Goal: Information Seeking & Learning: Find specific fact

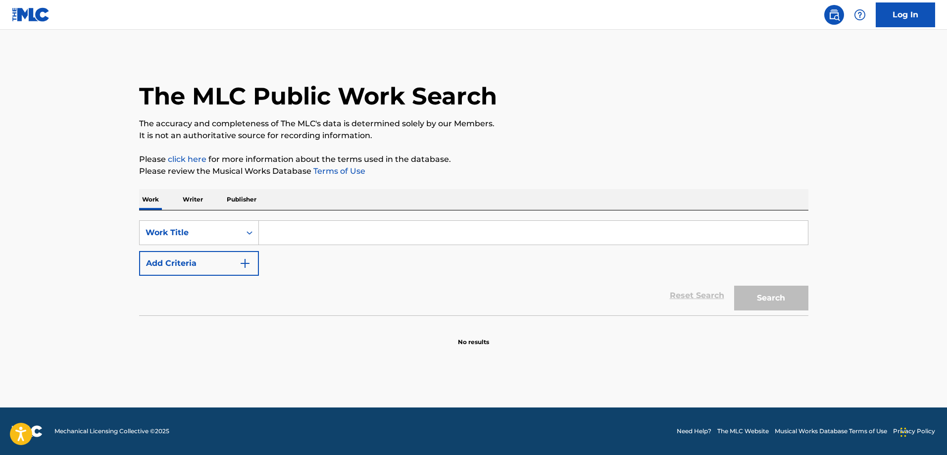
click at [294, 229] on input "Search Form" at bounding box center [533, 233] width 549 height 24
paste input "Growing Old"
type input "Growing Old"
click at [244, 258] on button "Add Criteria" at bounding box center [199, 263] width 120 height 25
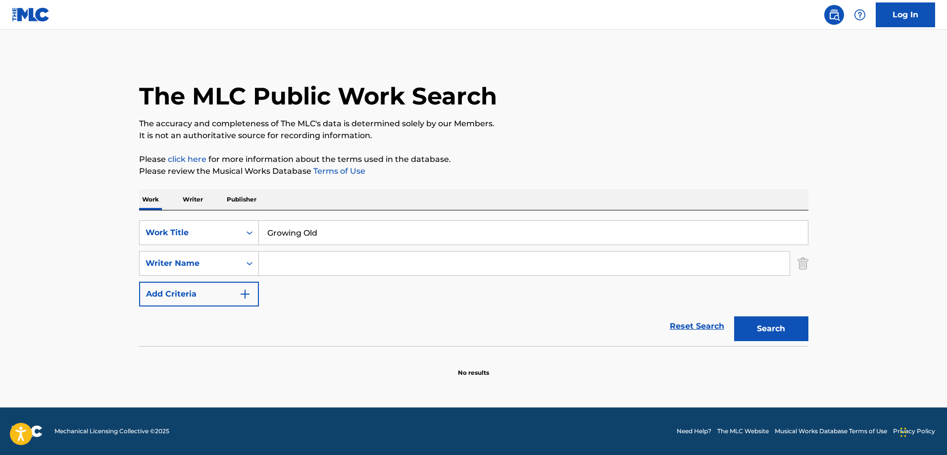
click at [314, 263] on input "Search Form" at bounding box center [524, 263] width 531 height 24
paste input "Putty"
type input "Putty"
click at [768, 326] on button "Search" at bounding box center [771, 328] width 74 height 25
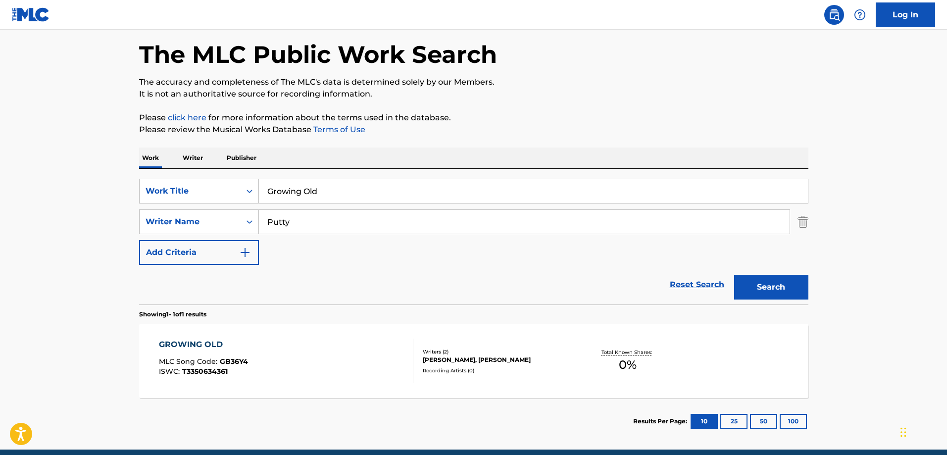
scroll to position [84, 0]
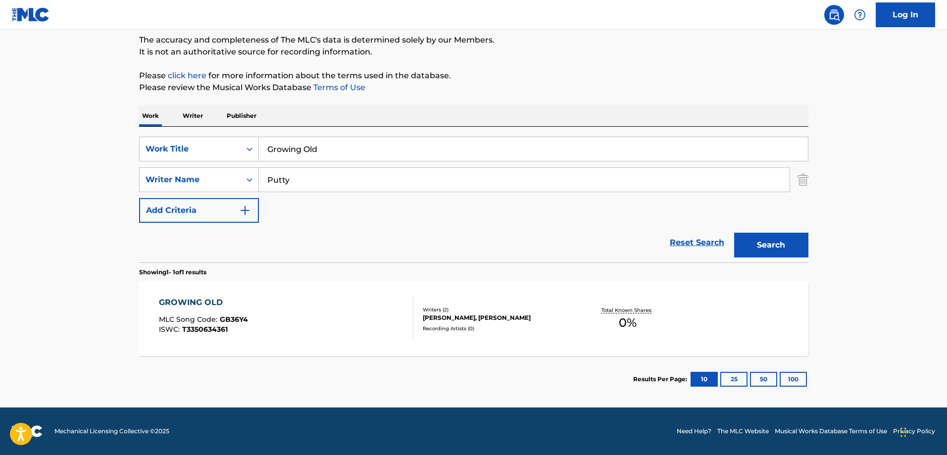
click at [329, 293] on div "GROWING OLD MLC Song Code : GB36Y4 ISWC : T3350634361 Writers ( 2 ) [PERSON_NAM…" at bounding box center [473, 319] width 669 height 74
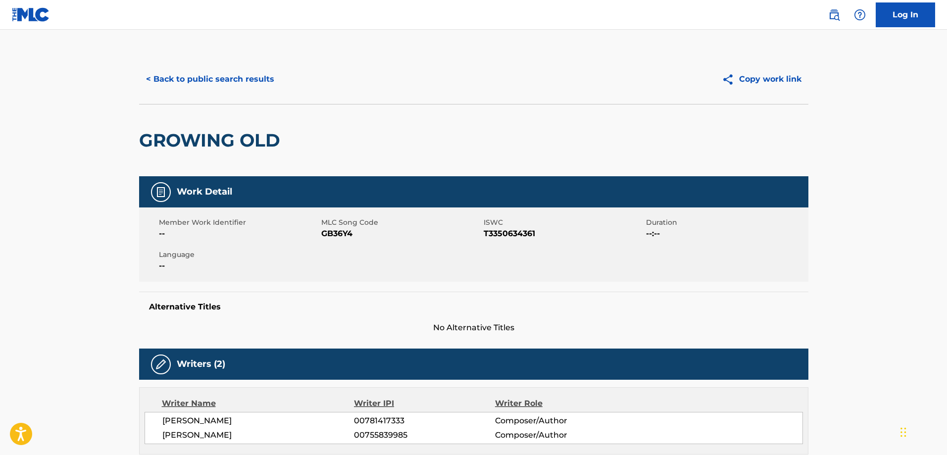
click at [501, 234] on span "T3350634361" at bounding box center [564, 234] width 160 height 12
copy span "T3350634361"
click at [501, 234] on span "T3350634361" at bounding box center [564, 234] width 160 height 12
click at [215, 87] on button "< Back to public search results" at bounding box center [210, 79] width 142 height 25
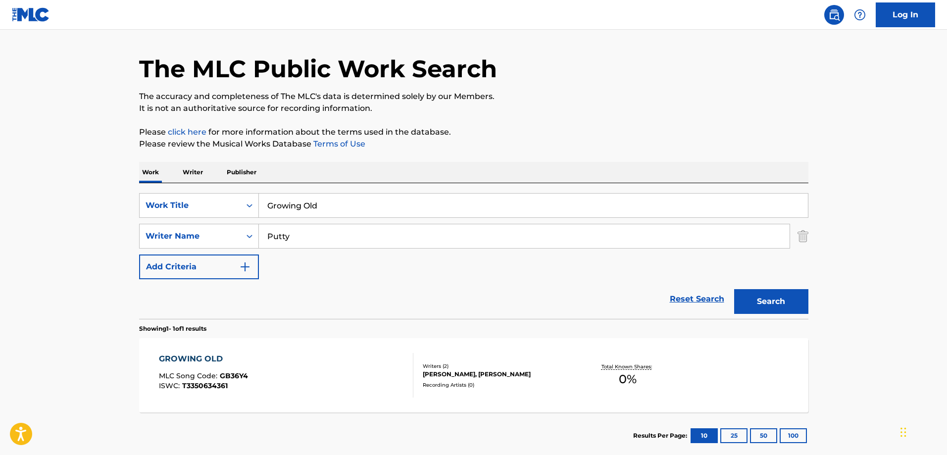
click at [339, 200] on input "Growing Old" at bounding box center [533, 206] width 549 height 24
paste input "If We Go Down"
click at [734, 289] on button "Search" at bounding box center [771, 301] width 74 height 25
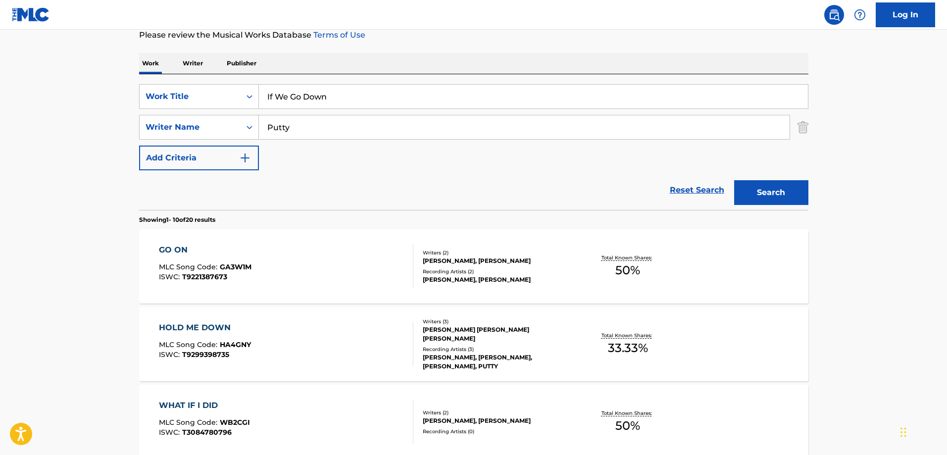
scroll to position [56, 0]
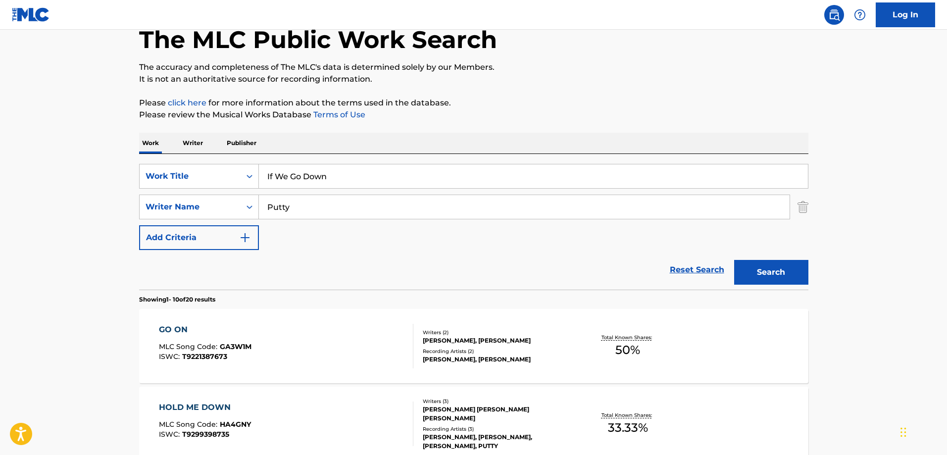
click at [337, 151] on div "Work Writer Publisher" at bounding box center [473, 143] width 669 height 21
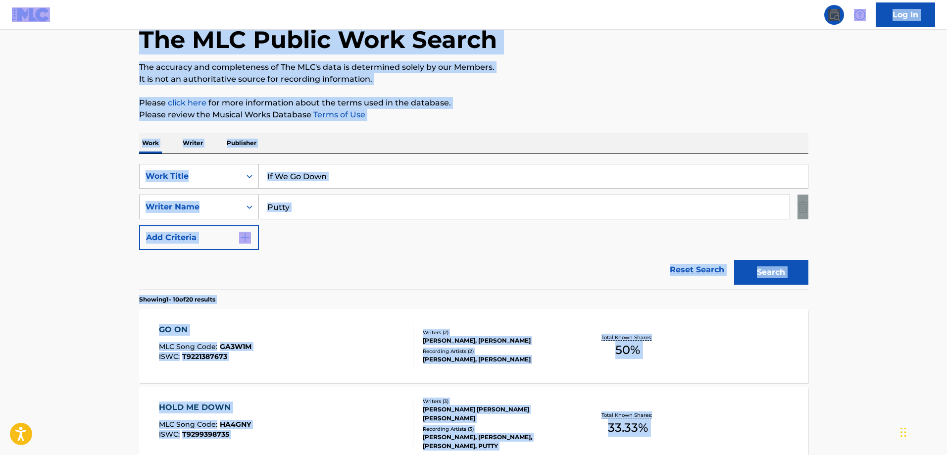
click at [333, 170] on input "If We Go Down" at bounding box center [533, 176] width 549 height 24
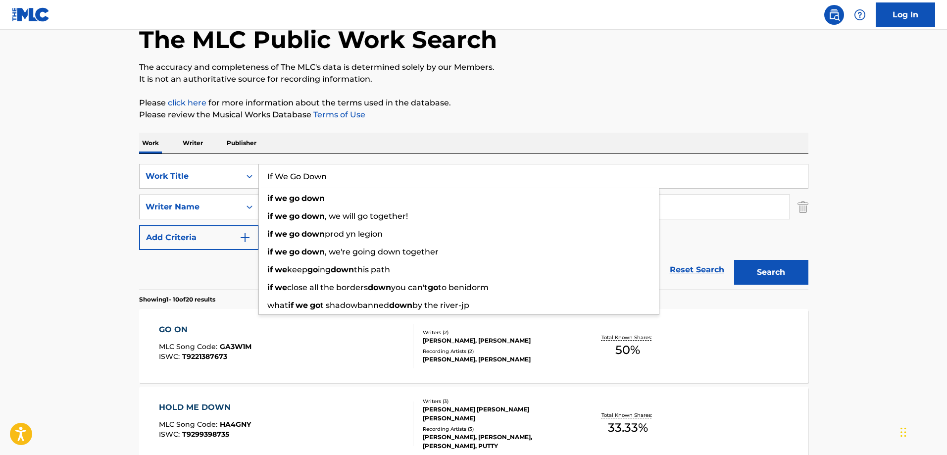
paste input "Wild Hearts"
click at [734, 260] on button "Search" at bounding box center [771, 272] width 74 height 25
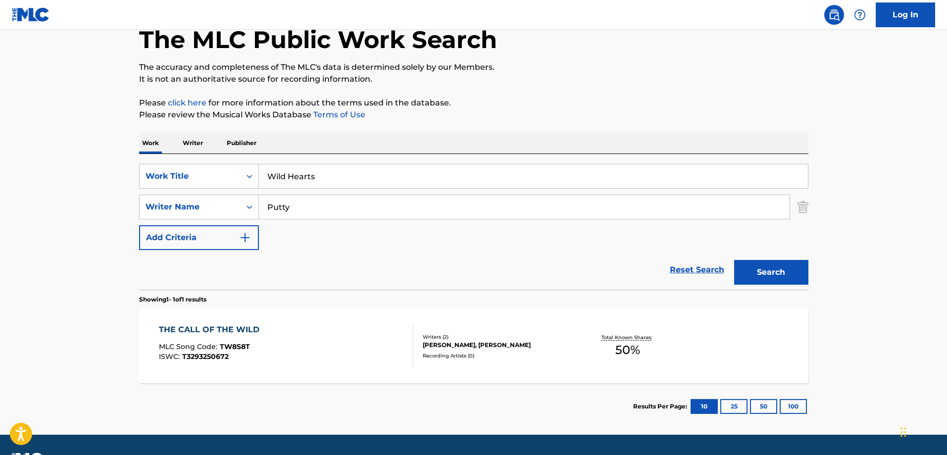
click at [323, 186] on input "Wild Hearts" at bounding box center [533, 176] width 549 height 24
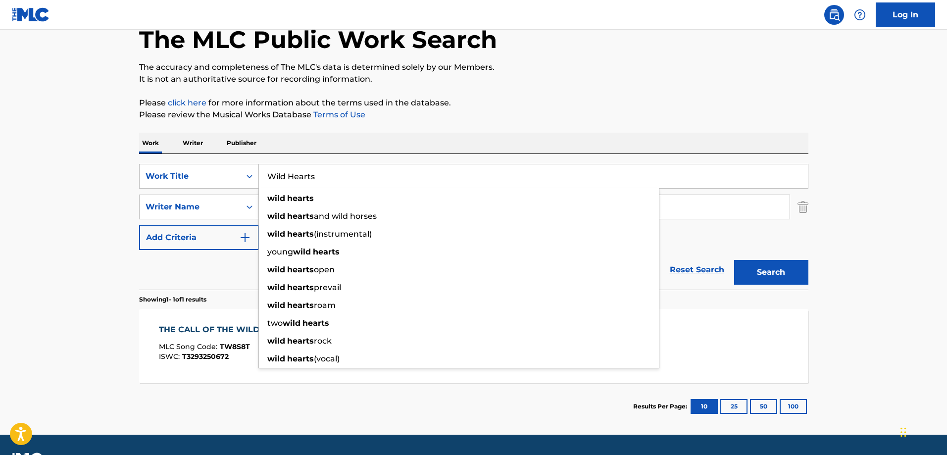
paste input "Valley"
click at [734, 260] on button "Search" at bounding box center [771, 272] width 74 height 25
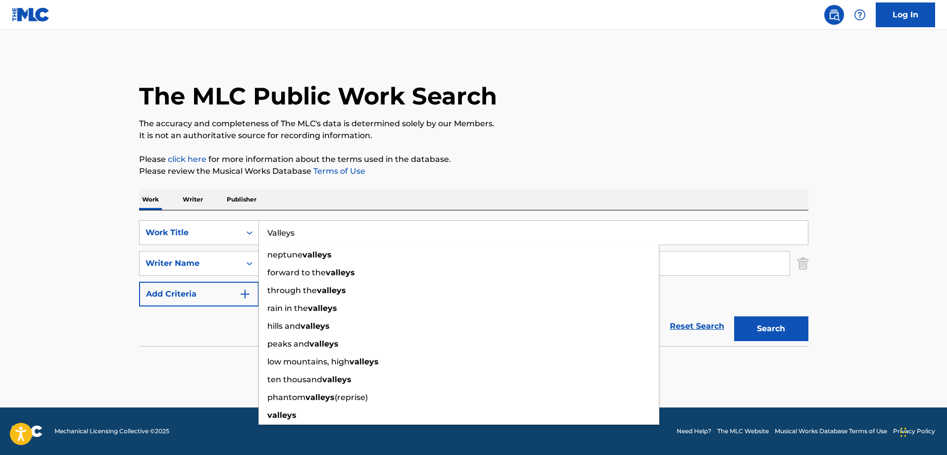
scroll to position [0, 0]
click at [559, 134] on p "It is not an authoritative source for recording information." at bounding box center [473, 136] width 669 height 12
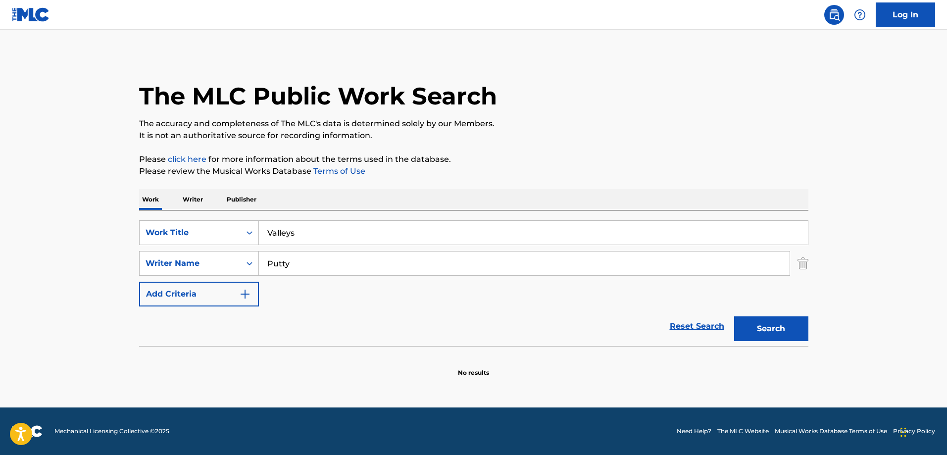
click at [310, 224] on input "Valleys" at bounding box center [533, 233] width 549 height 24
paste input "Mountain"
click at [734, 316] on button "Search" at bounding box center [771, 328] width 74 height 25
click at [689, 104] on div "The MLC Public Work Search" at bounding box center [473, 90] width 669 height 72
click at [345, 236] on input "Mountains" at bounding box center [533, 233] width 549 height 24
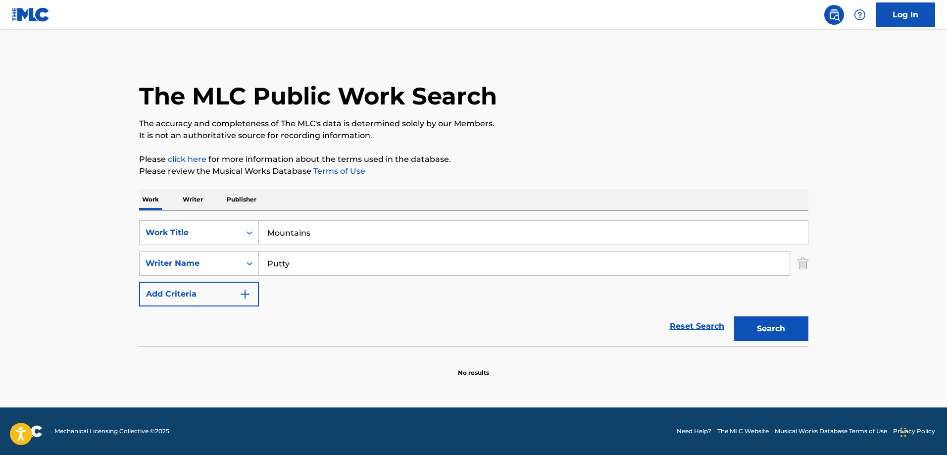
paste input "In Between"
click at [734, 316] on button "Search" at bounding box center [771, 328] width 74 height 25
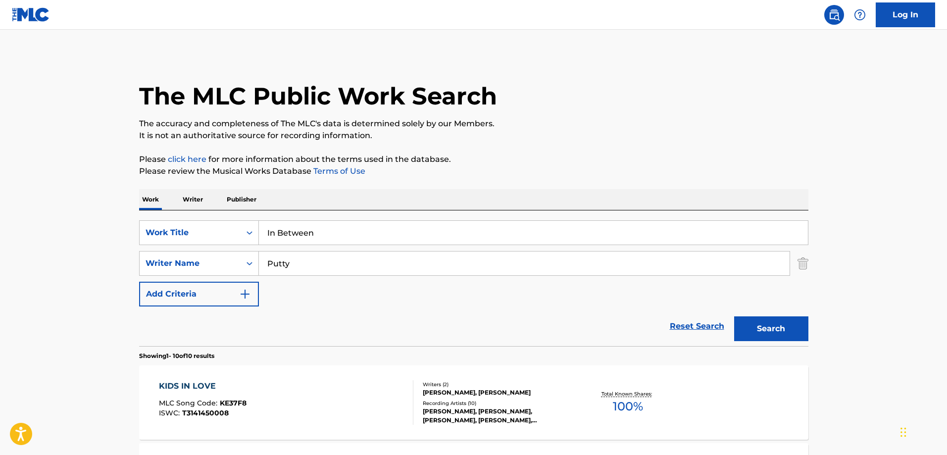
click at [591, 125] on p "The accuracy and completeness of The MLC's data is determined solely by our Mem…" at bounding box center [473, 124] width 669 height 12
click at [339, 239] on input "In Between" at bounding box center [533, 233] width 549 height 24
paste input "Everyday Magic"
click at [734, 316] on button "Search" at bounding box center [771, 328] width 74 height 25
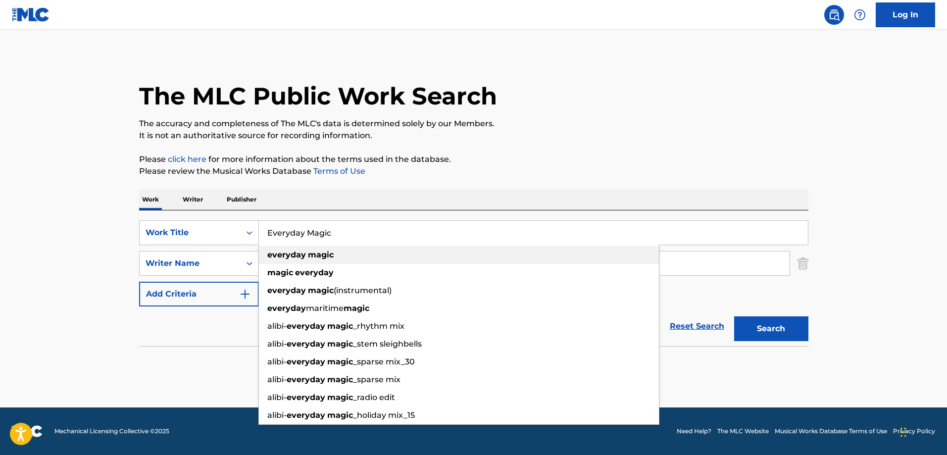
click at [345, 259] on div "everyday magic" at bounding box center [459, 255] width 400 height 18
paste input "[PERSON_NAME]"
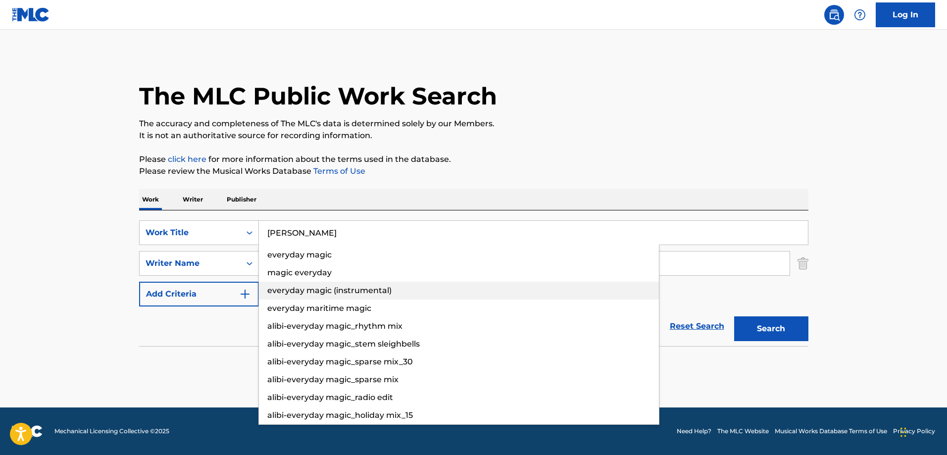
type input "everyday magic"
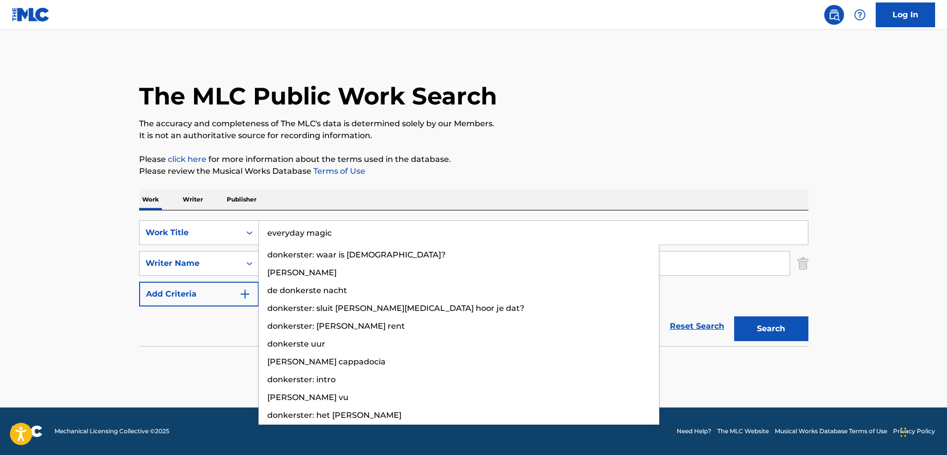
click at [716, 291] on div "SearchWithCriteriaaa500b26-7841-4f2d-90ff-0534f3fa2e22 Work Title everyday magi…" at bounding box center [473, 263] width 669 height 86
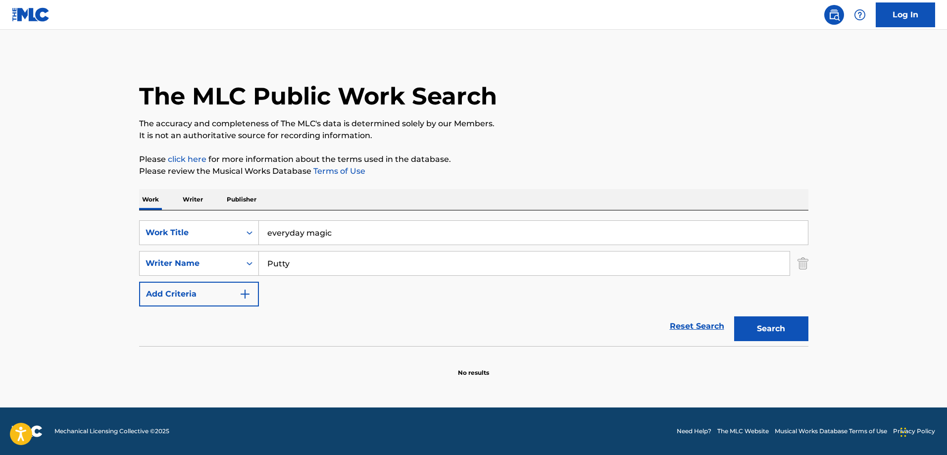
click at [671, 273] on input "Putty" at bounding box center [524, 263] width 531 height 24
paste input "[PERSON_NAME]"
click at [767, 318] on button "Search" at bounding box center [771, 328] width 74 height 25
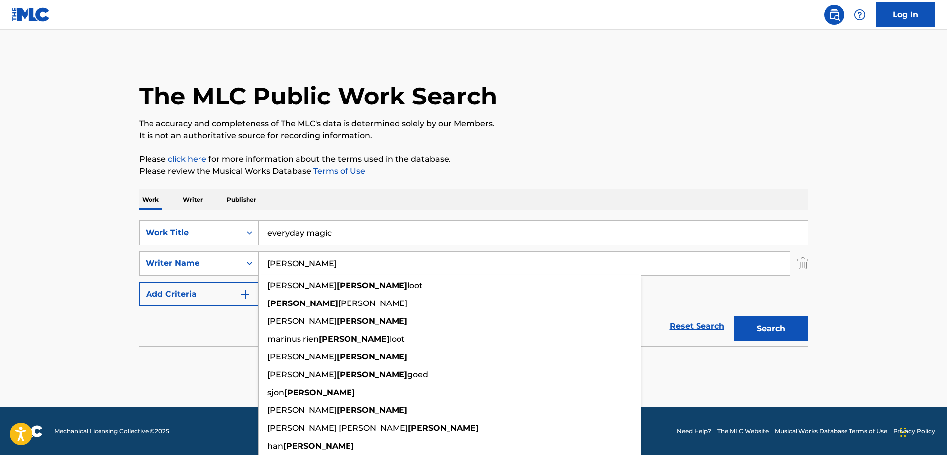
click at [329, 262] on input "[PERSON_NAME]" at bounding box center [524, 263] width 531 height 24
paste input "[PERSON_NAME]"
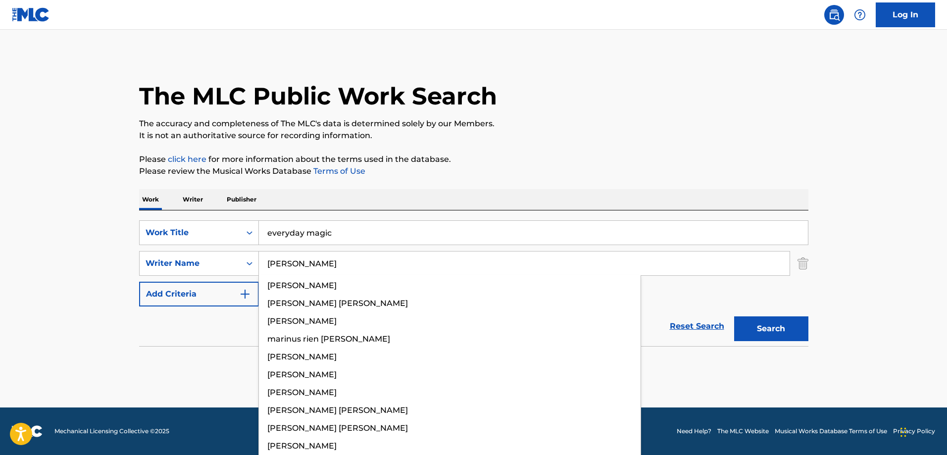
type input "[PERSON_NAME]"
click at [734, 316] on button "Search" at bounding box center [771, 328] width 74 height 25
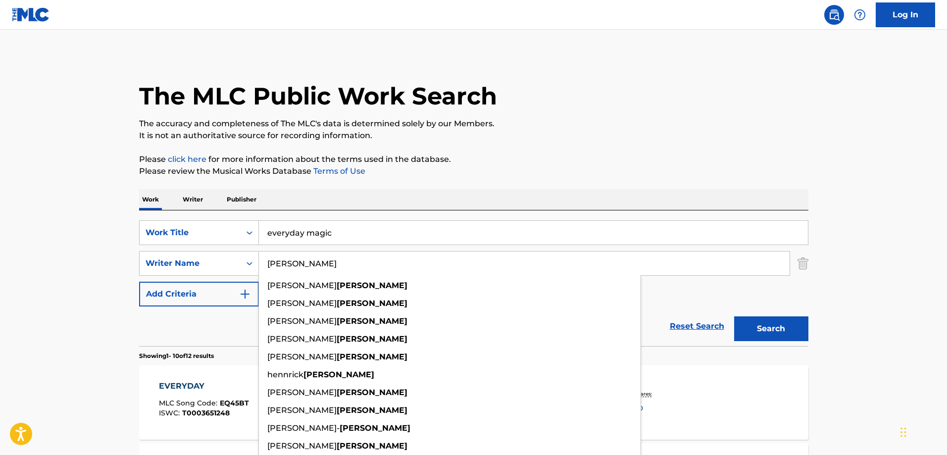
click at [539, 172] on p "Please review the Musical Works Database Terms of Use" at bounding box center [473, 171] width 669 height 12
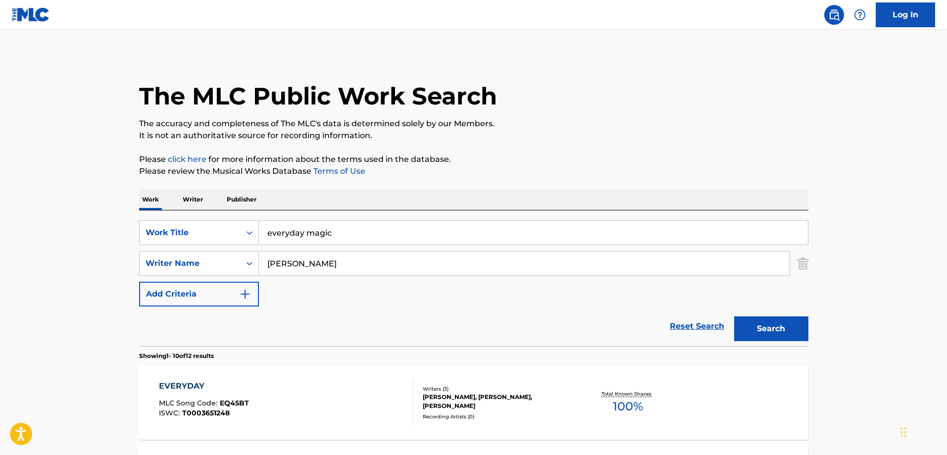
click at [381, 215] on div "SearchWithCriteriaaa500b26-7841-4f2d-90ff-0534f3fa2e22 Work Title everyday magi…" at bounding box center [473, 278] width 669 height 136
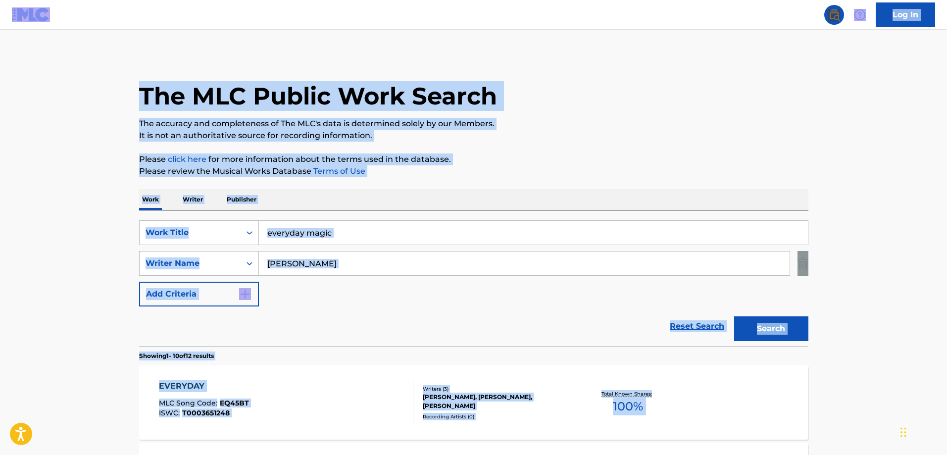
click at [375, 227] on input "everyday magic" at bounding box center [533, 233] width 549 height 24
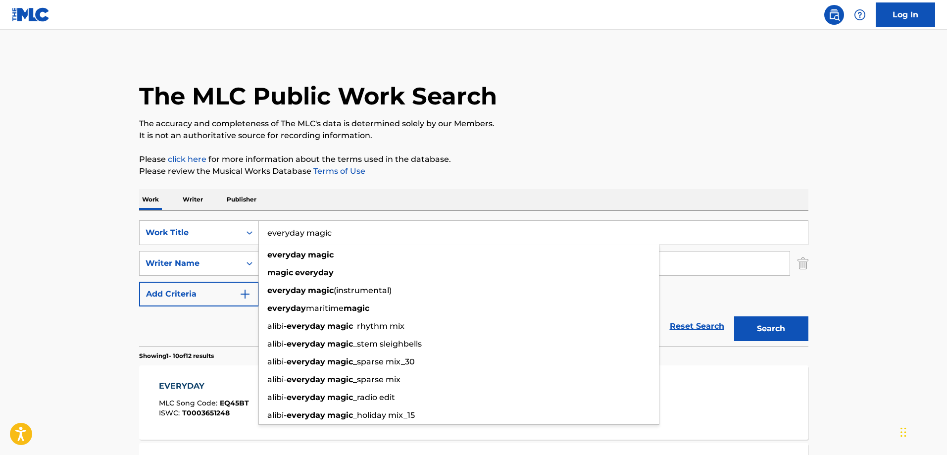
paste input "I Want More"
type input "I Want More"
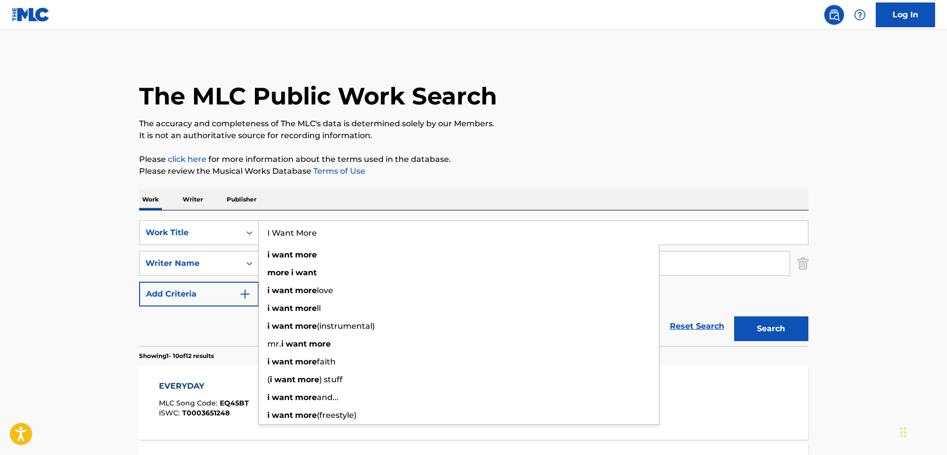
click at [659, 136] on p "It is not an authoritative source for recording information." at bounding box center [473, 136] width 669 height 12
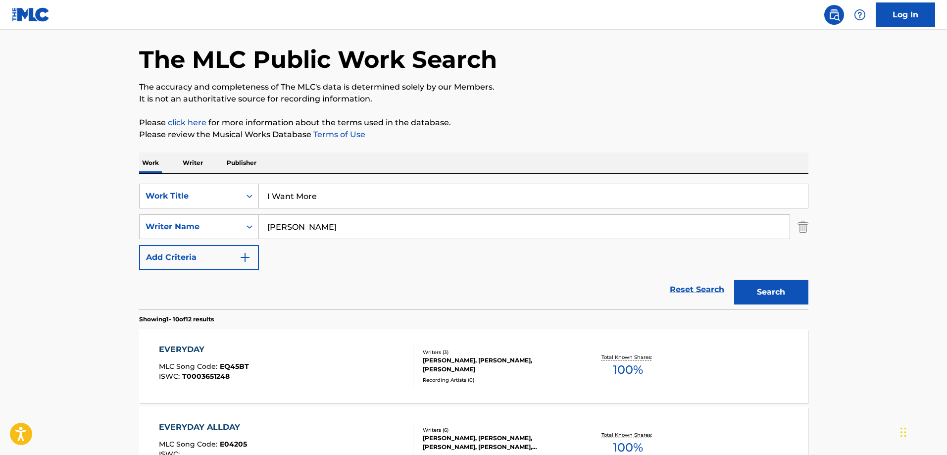
scroll to position [99, 0]
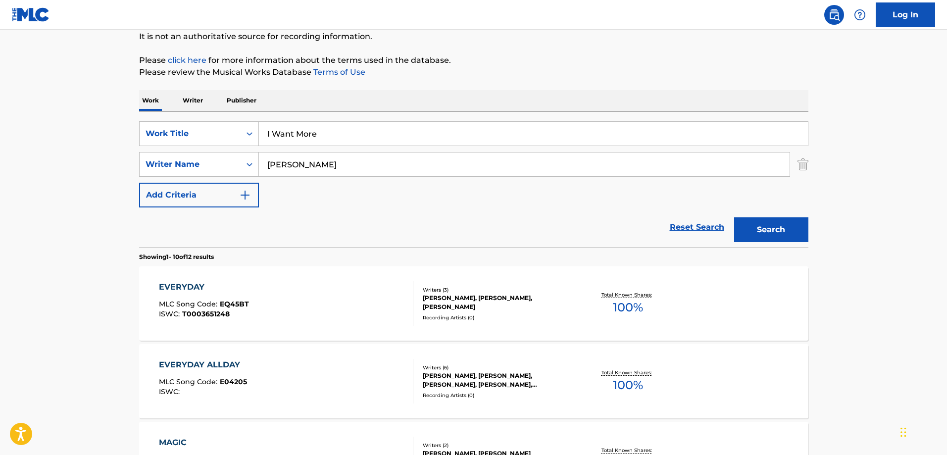
click at [350, 165] on input "[PERSON_NAME]" at bounding box center [524, 164] width 531 height 24
paste input "Shurki"
click at [734, 217] on button "Search" at bounding box center [771, 229] width 74 height 25
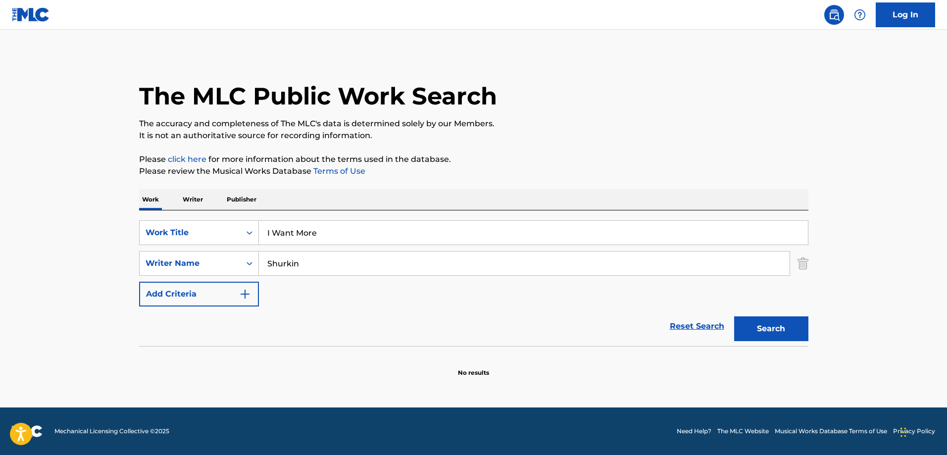
scroll to position [0, 0]
drag, startPoint x: 411, startPoint y: 262, endPoint x: 406, endPoint y: 262, distance: 5.4
click at [410, 262] on input "Shurkin" at bounding box center [524, 263] width 531 height 24
paste input "[PERSON_NAME]"
type input "[PERSON_NAME]"
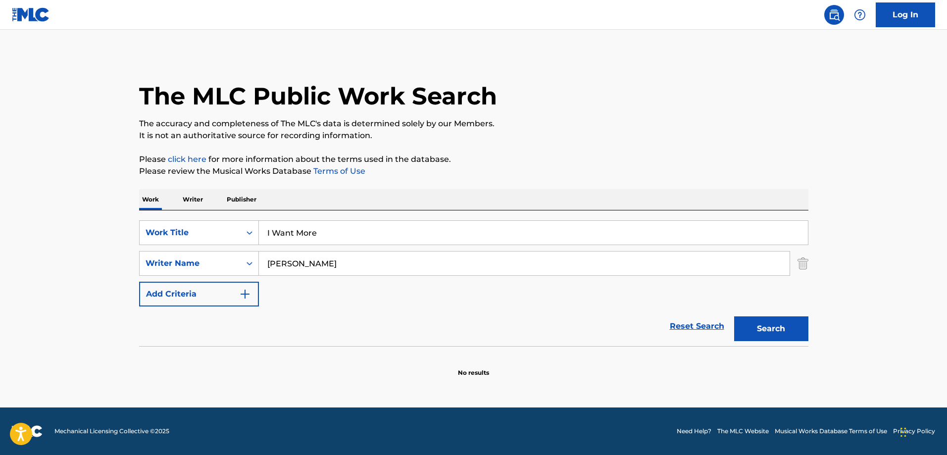
click at [734, 316] on button "Search" at bounding box center [771, 328] width 74 height 25
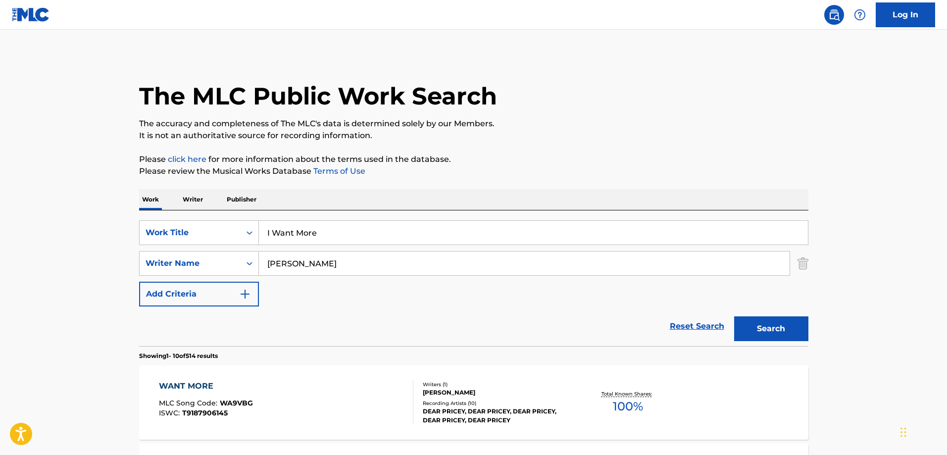
click at [637, 140] on p "It is not an authoritative source for recording information." at bounding box center [473, 136] width 669 height 12
click at [316, 240] on input "I Want More" at bounding box center [533, 233] width 549 height 24
paste input "n The Clurb"
type input "In The Clurb"
drag, startPoint x: 549, startPoint y: 168, endPoint x: 490, endPoint y: 198, distance: 66.0
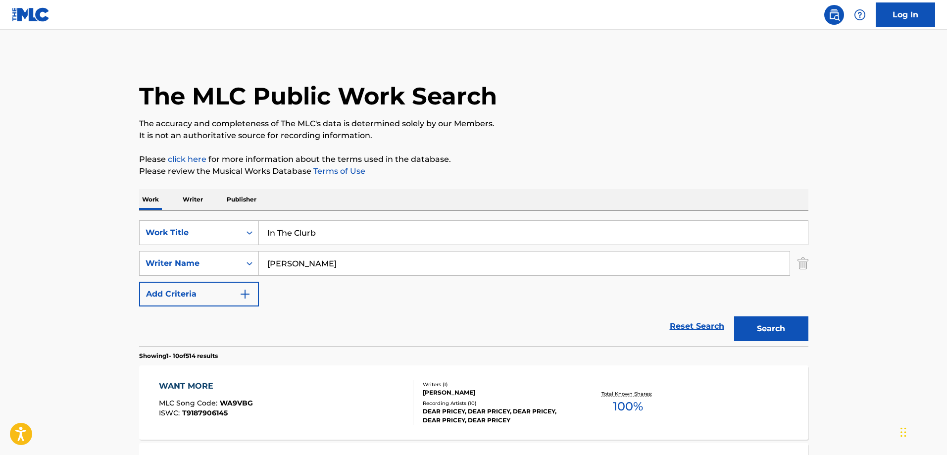
click at [543, 174] on p "Please review the Musical Works Database Terms of Use" at bounding box center [473, 171] width 669 height 12
click at [333, 271] on input "[PERSON_NAME]" at bounding box center [524, 263] width 531 height 24
paste input "[PERSON_NAME]"
click at [734, 316] on button "Search" at bounding box center [771, 328] width 74 height 25
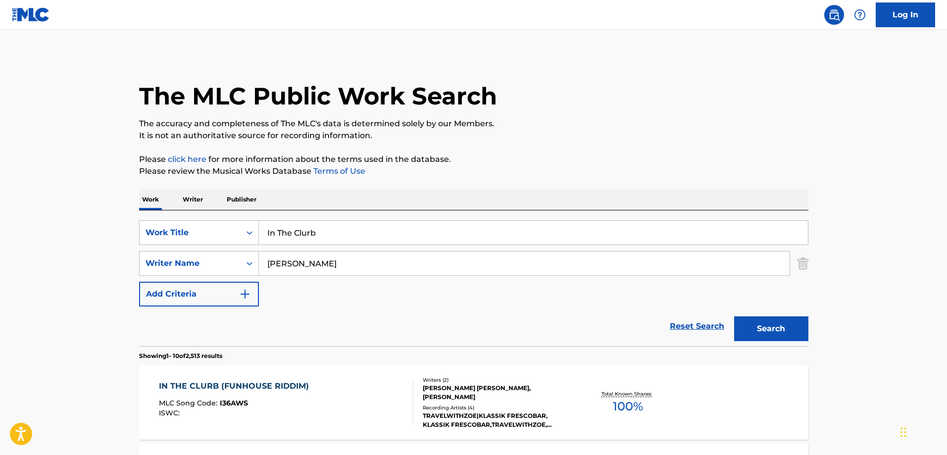
scroll to position [99, 0]
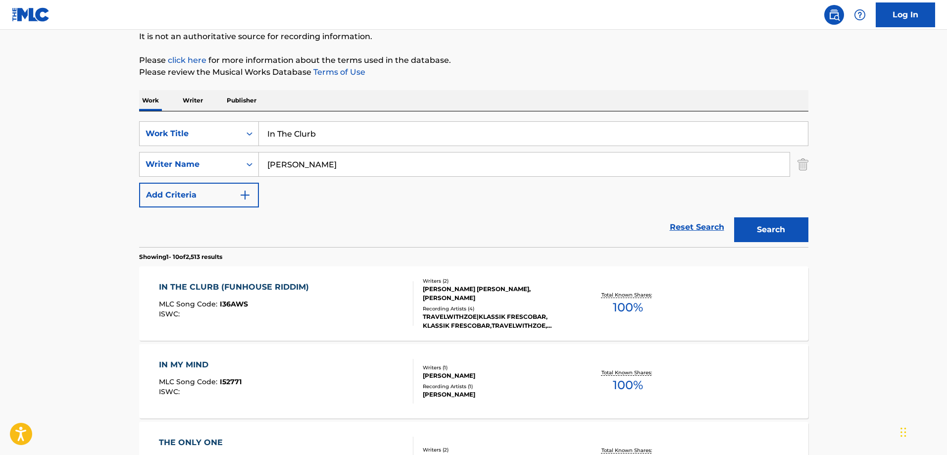
type input "[PERSON_NAME] [PERSON_NAME] [PERSON_NAME]"
click at [257, 292] on div "IN THE CLURB (FUNHOUSE RIDDIM)" at bounding box center [236, 287] width 155 height 12
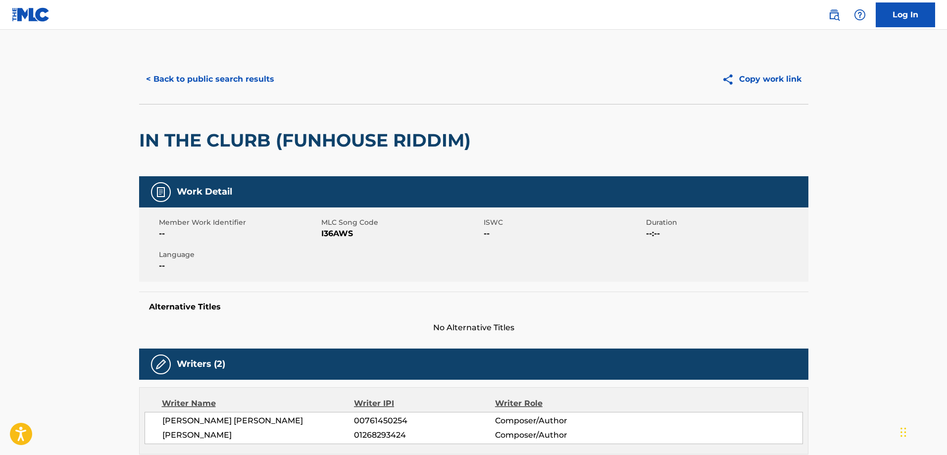
click at [185, 75] on button "< Back to public search results" at bounding box center [210, 79] width 142 height 25
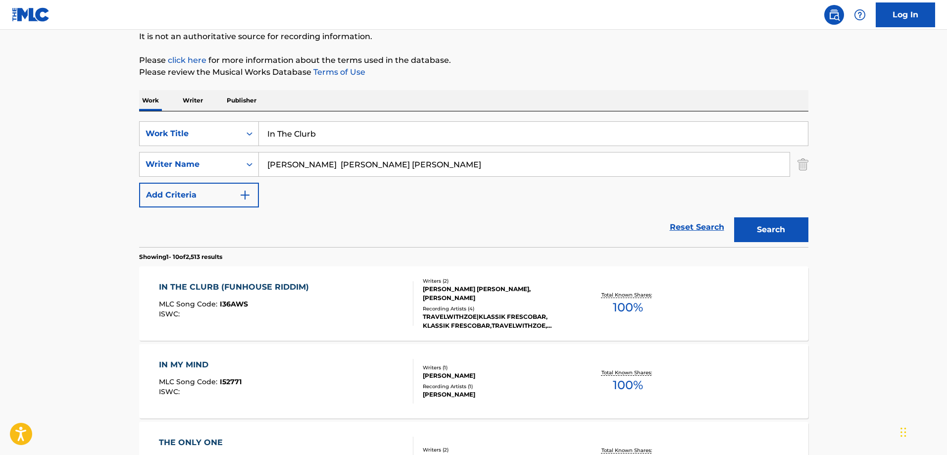
click at [313, 126] on input "In The Clurb" at bounding box center [533, 134] width 549 height 24
paste input "Red Thongs"
type input "Red Thongs"
click at [353, 170] on input "[PERSON_NAME] [PERSON_NAME] [PERSON_NAME]" at bounding box center [524, 164] width 531 height 24
paste input "[PERSON_NAME]"
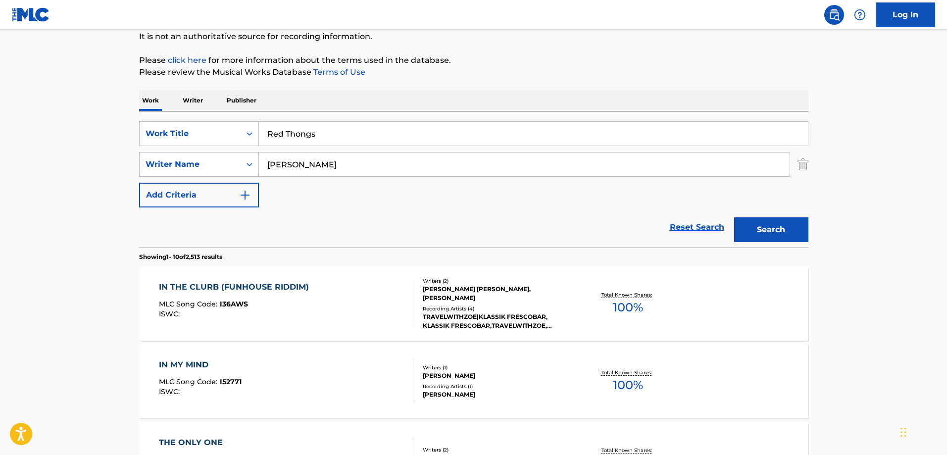
type input "[PERSON_NAME]"
click at [769, 225] on button "Search" at bounding box center [771, 229] width 74 height 25
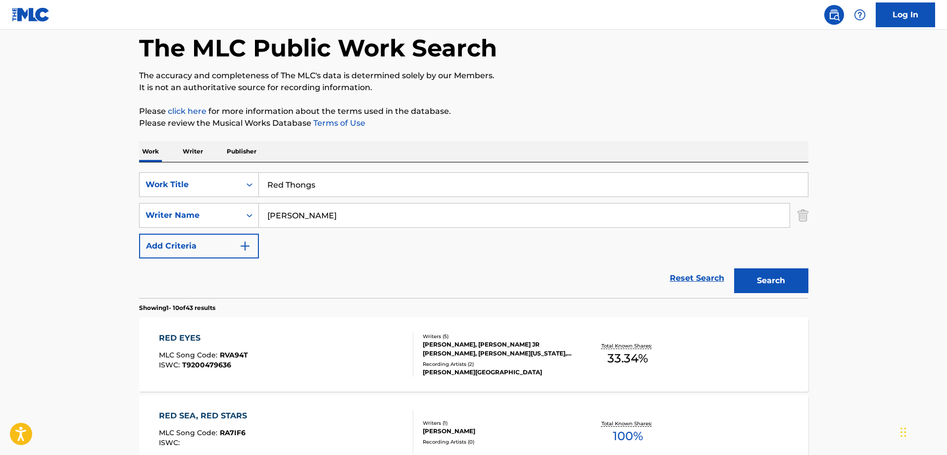
scroll to position [203, 0]
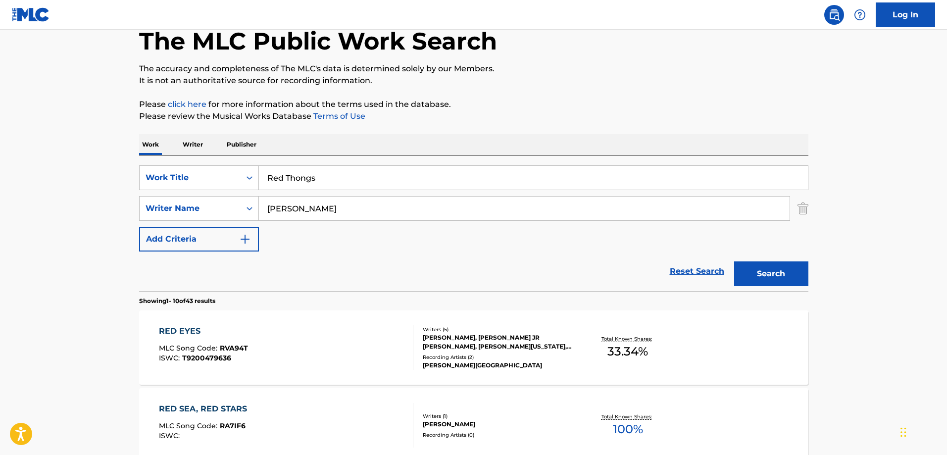
click at [320, 158] on div "SearchWithCriteriaaa500b26-7841-4f2d-90ff-0534f3fa2e22 Work Title Red Thongs Se…" at bounding box center [473, 223] width 669 height 136
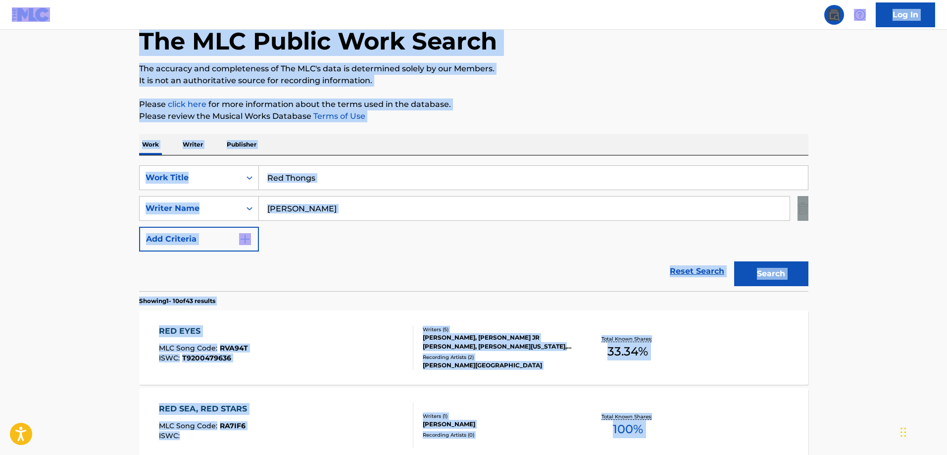
click at [320, 181] on input "Red Thongs" at bounding box center [533, 178] width 549 height 24
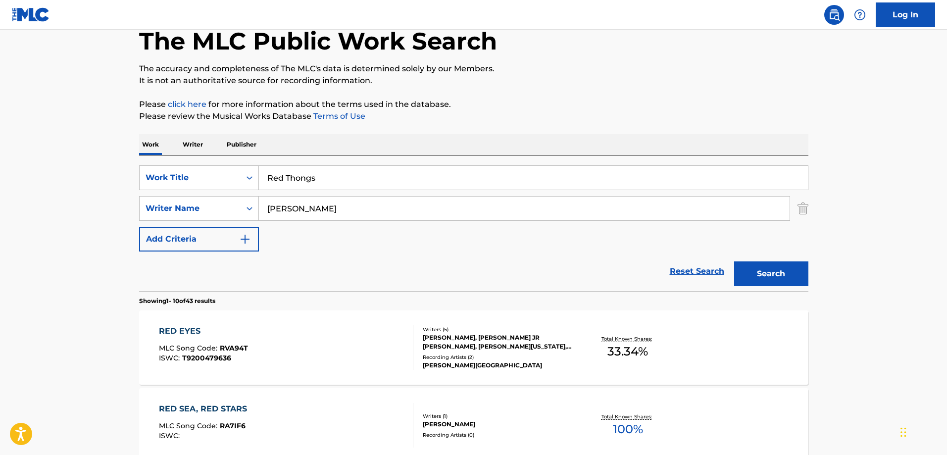
paste input "New Position"
click at [734, 261] on button "Search" at bounding box center [771, 273] width 74 height 25
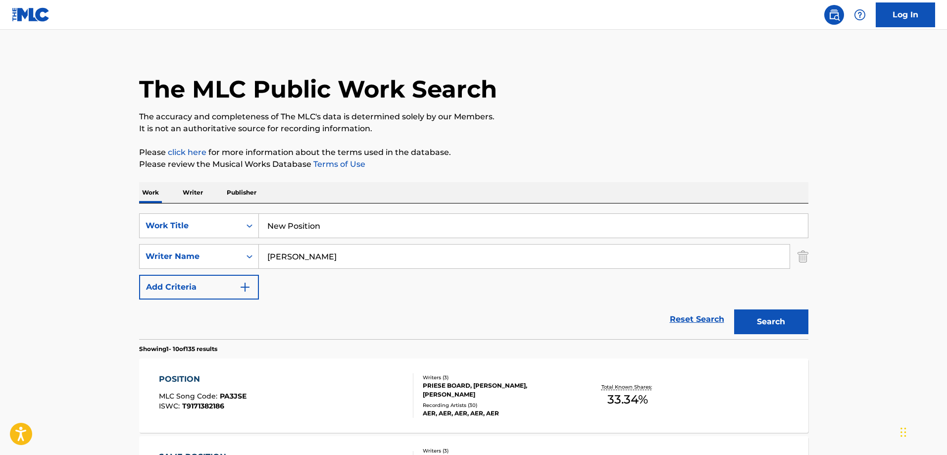
scroll to position [55, 0]
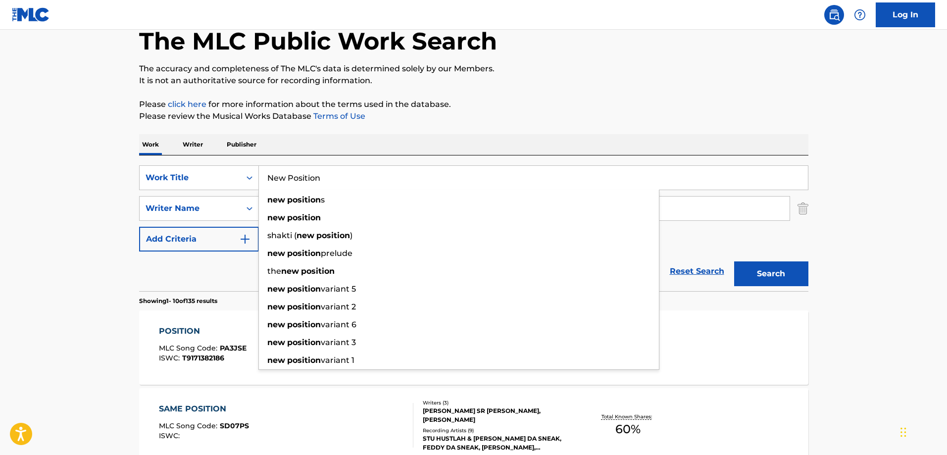
click at [364, 170] on input "New Position" at bounding box center [533, 178] width 549 height 24
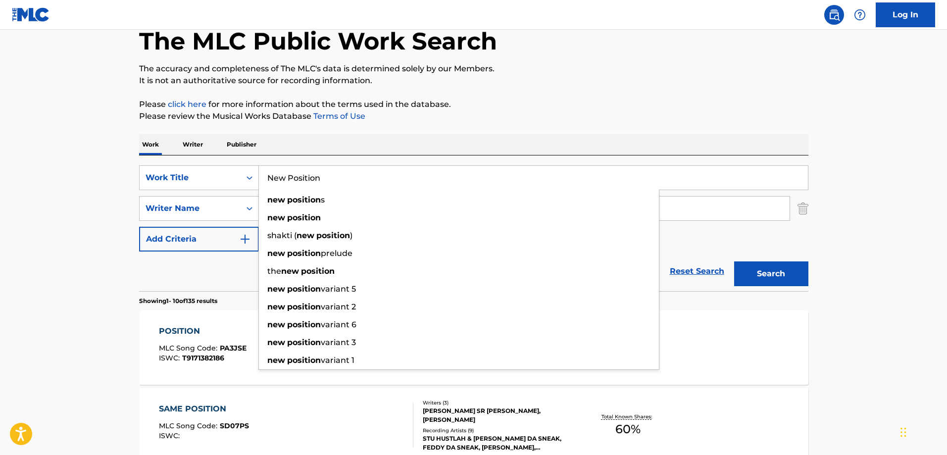
click at [358, 181] on input "New Position" at bounding box center [533, 178] width 549 height 24
paste input "G.P.G."
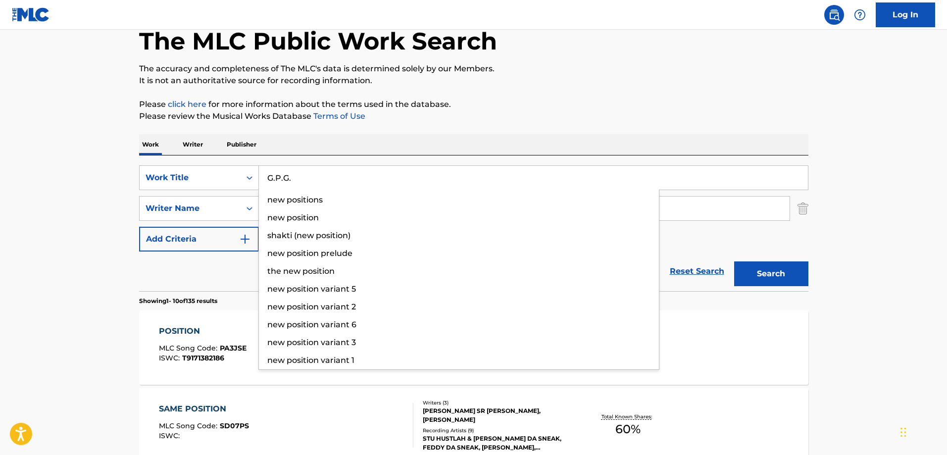
type input "G.P.G."
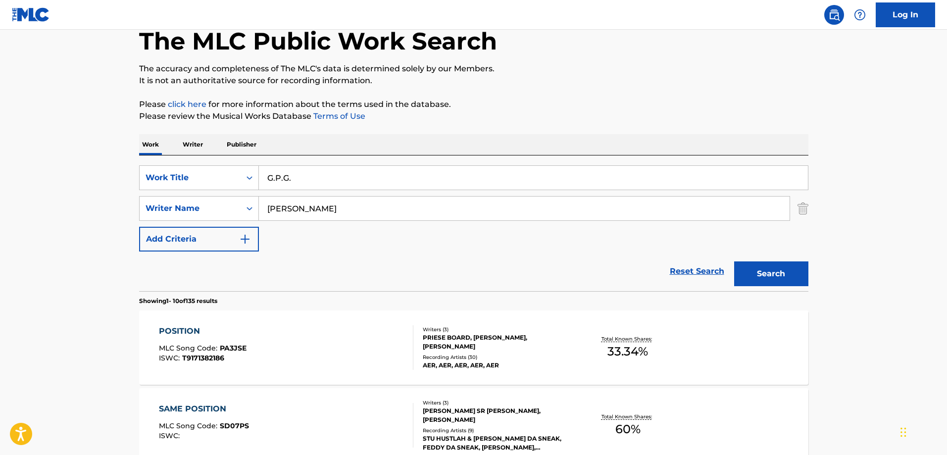
click at [734, 261] on button "Search" at bounding box center [771, 273] width 74 height 25
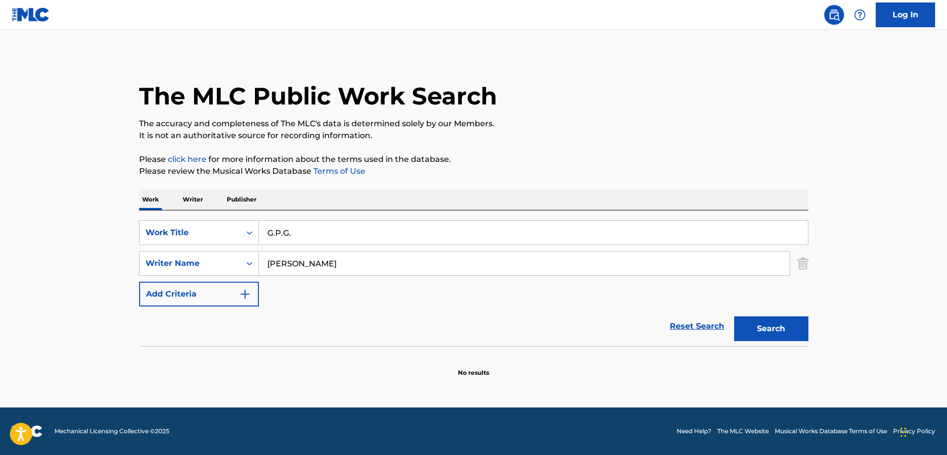
scroll to position [0, 0]
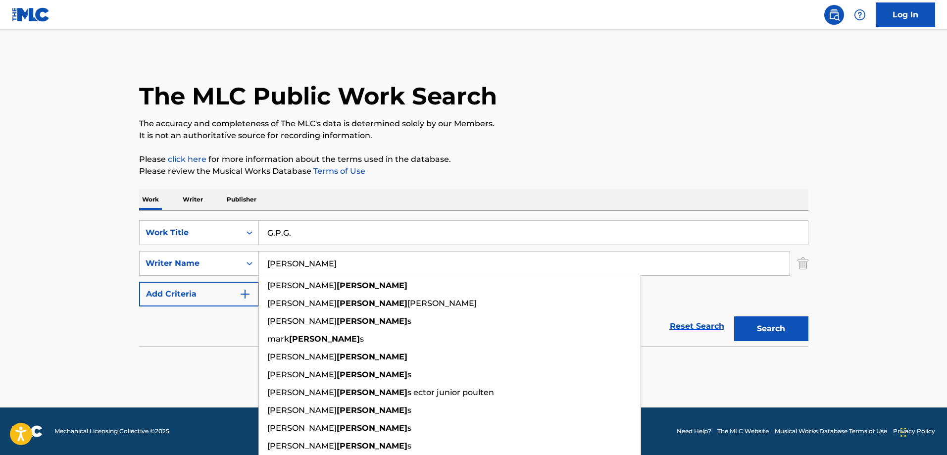
click at [367, 269] on input "[PERSON_NAME]" at bounding box center [524, 263] width 531 height 24
paste input "[DEMOGRAPHIC_DATA]"
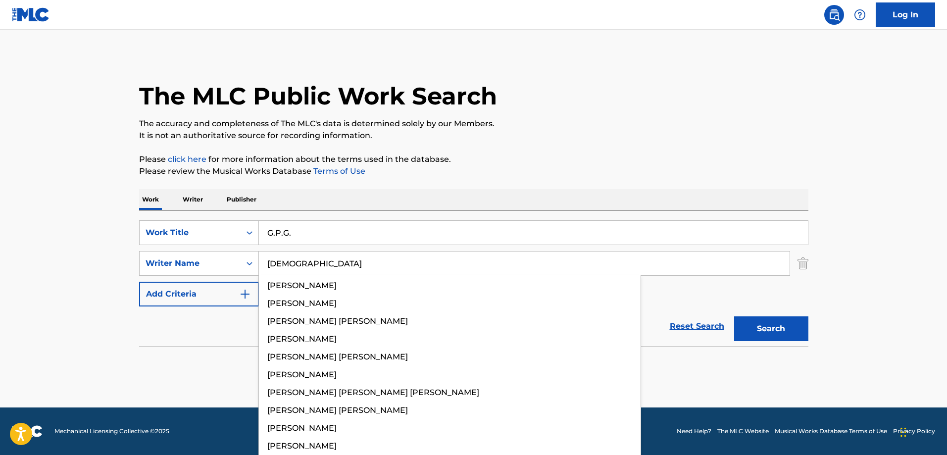
type input "[DEMOGRAPHIC_DATA]"
click at [734, 316] on button "Search" at bounding box center [771, 328] width 74 height 25
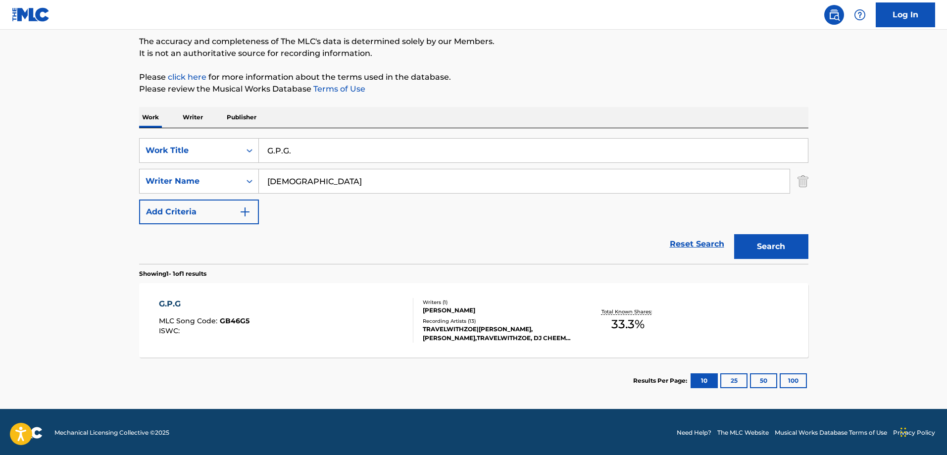
scroll to position [84, 0]
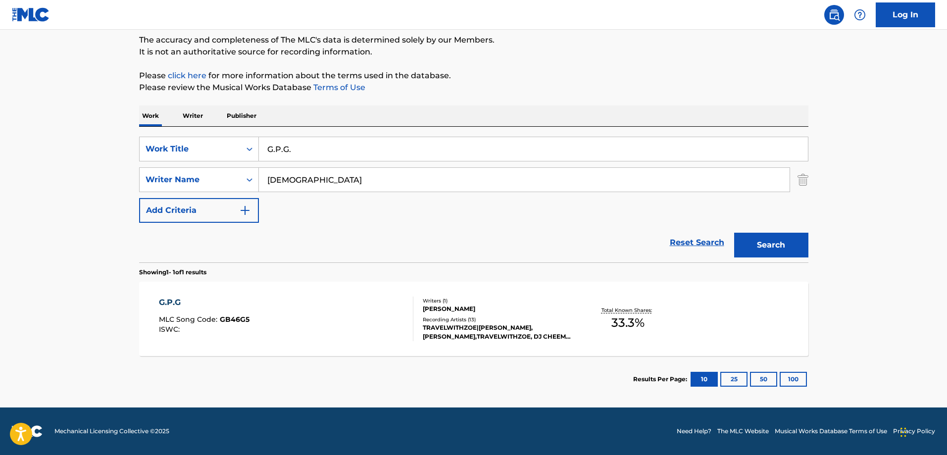
click at [292, 306] on div "G.P.G MLC Song Code : GB46G5 ISWC :" at bounding box center [286, 319] width 254 height 45
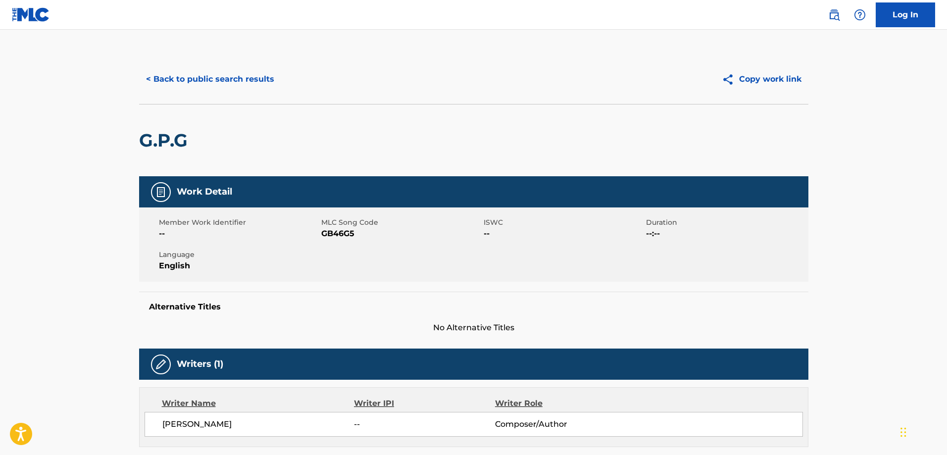
click at [245, 78] on button "< Back to public search results" at bounding box center [210, 79] width 142 height 25
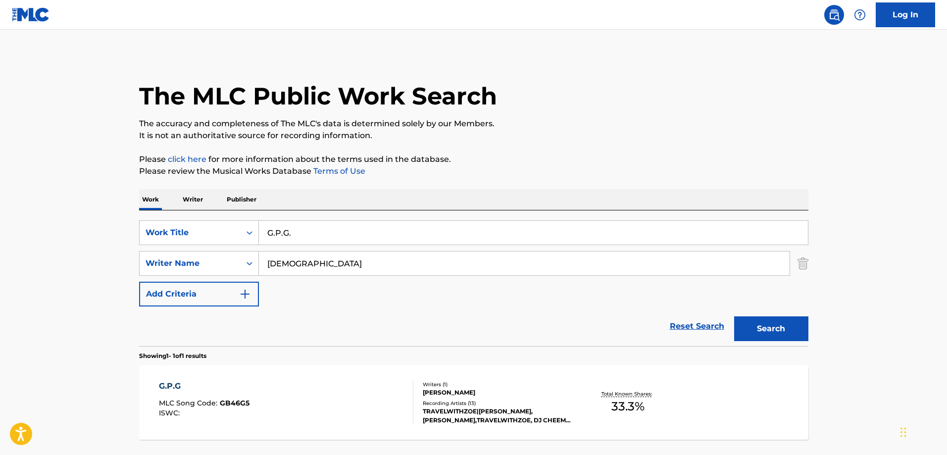
scroll to position [27, 0]
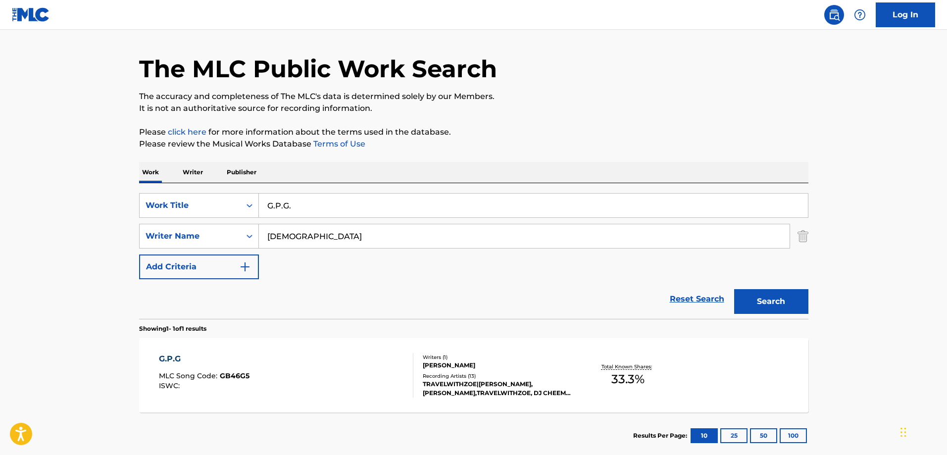
click at [334, 206] on input "G.P.G." at bounding box center [533, 206] width 549 height 24
paste input "One Jalifa"
type input "One Jalifa"
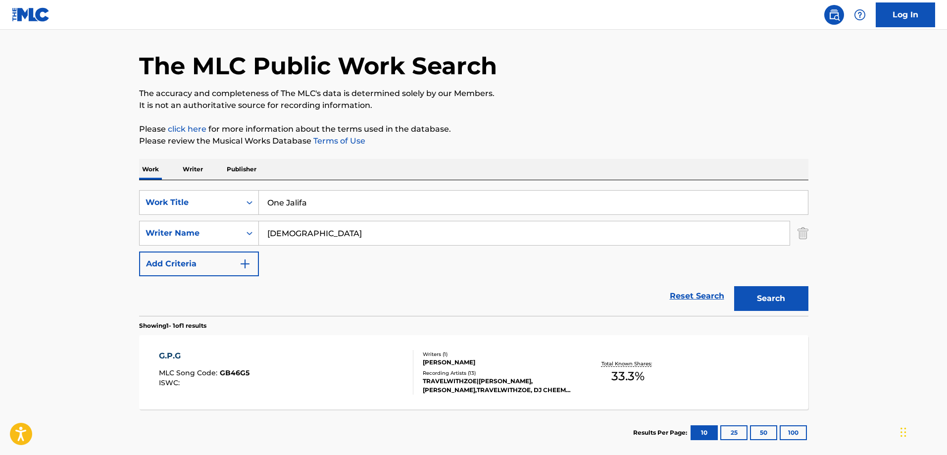
scroll to position [84, 0]
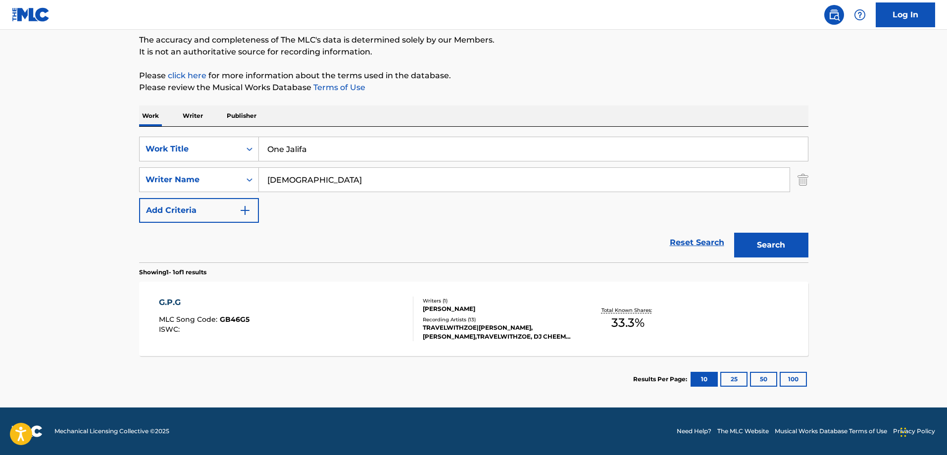
click at [766, 242] on button "Search" at bounding box center [771, 245] width 74 height 25
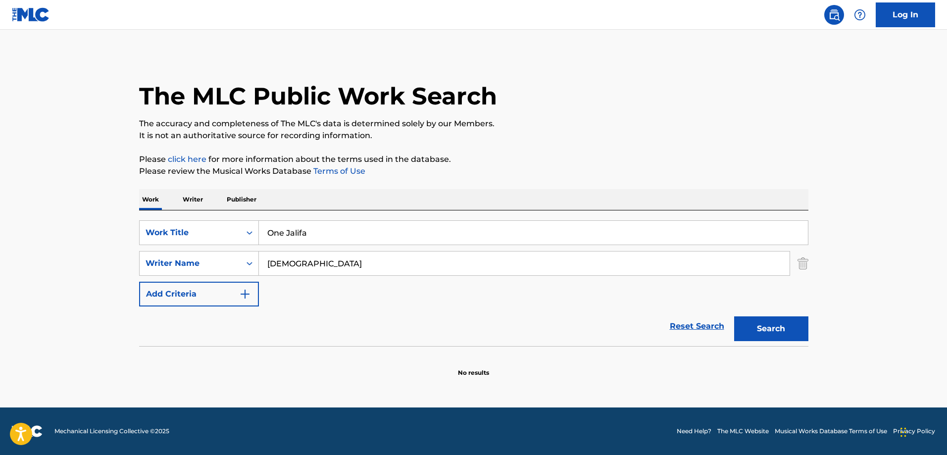
scroll to position [0, 0]
click at [618, 110] on div "The MLC Public Work Search" at bounding box center [473, 90] width 669 height 72
click at [339, 279] on div "SearchWithCriteriaaa500b26-7841-4f2d-90ff-0534f3fa2e22 Work Title One Jalifa Se…" at bounding box center [473, 263] width 669 height 86
click at [351, 270] on input "[DEMOGRAPHIC_DATA]" at bounding box center [524, 263] width 531 height 24
paste input "[PERSON_NAME]"
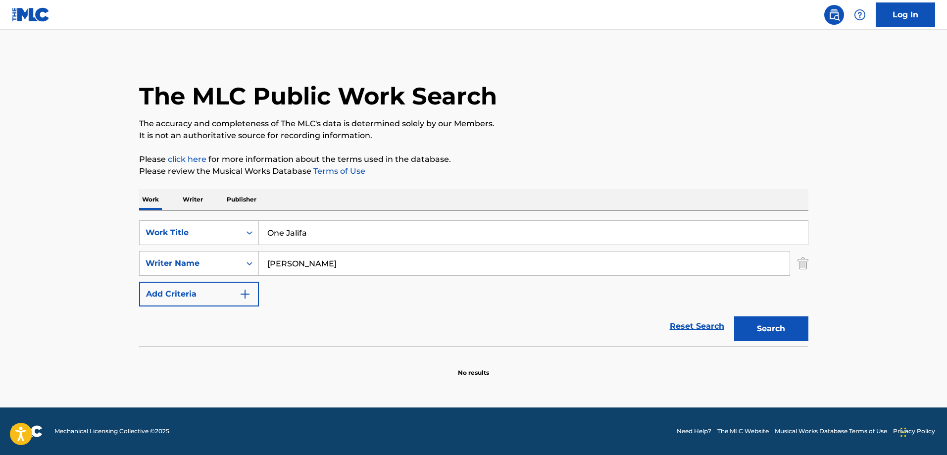
click at [734, 316] on button "Search" at bounding box center [771, 328] width 74 height 25
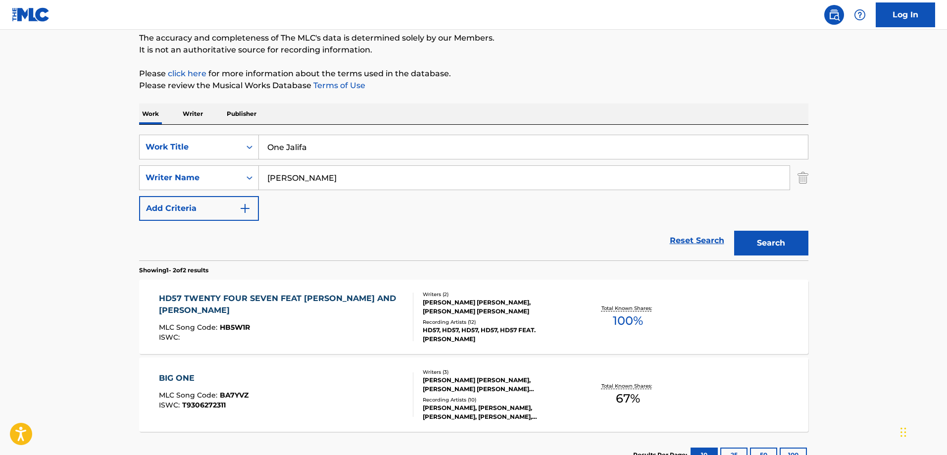
scroll to position [13, 0]
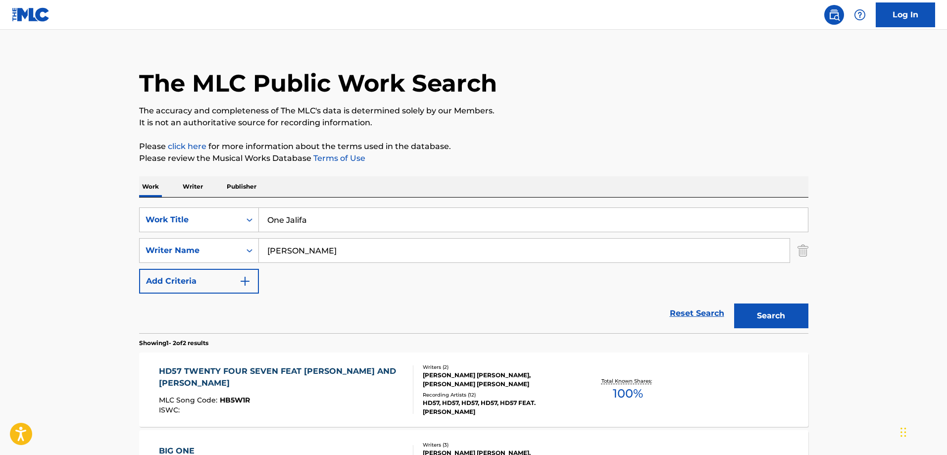
click at [361, 261] on input "[PERSON_NAME]" at bounding box center [524, 251] width 531 height 24
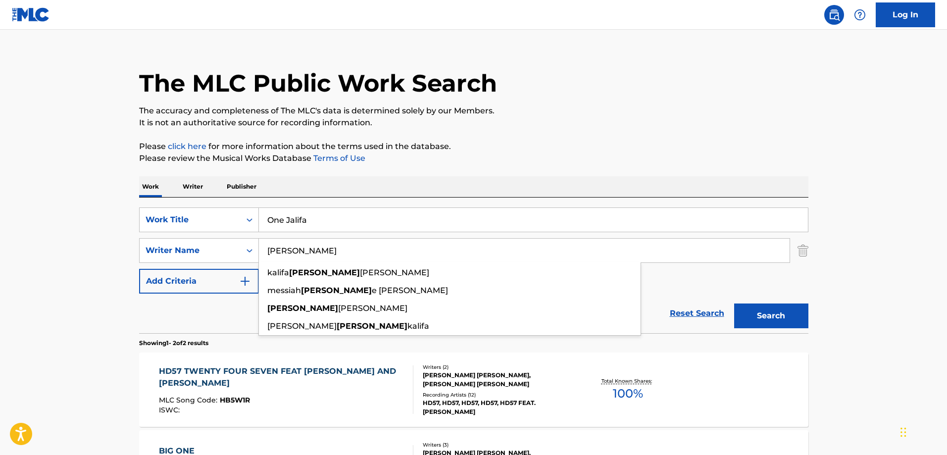
paste input "Kalifa"
click at [734, 303] on button "Search" at bounding box center [771, 315] width 74 height 25
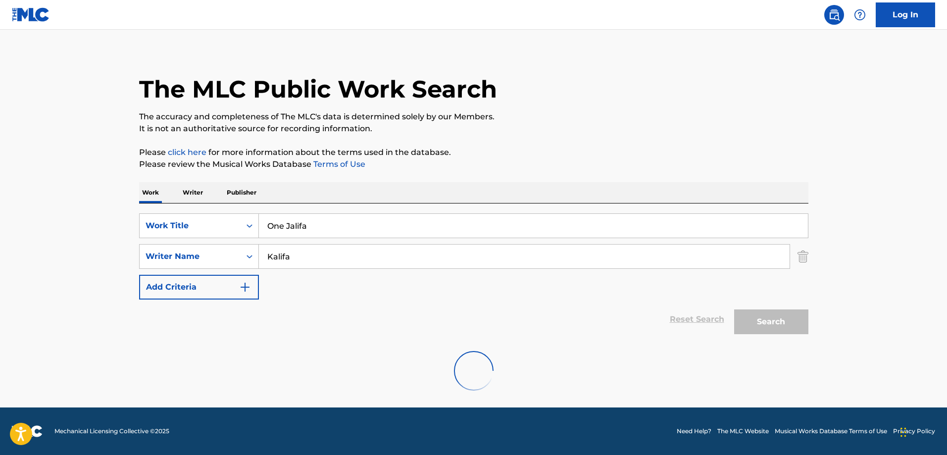
scroll to position [7, 0]
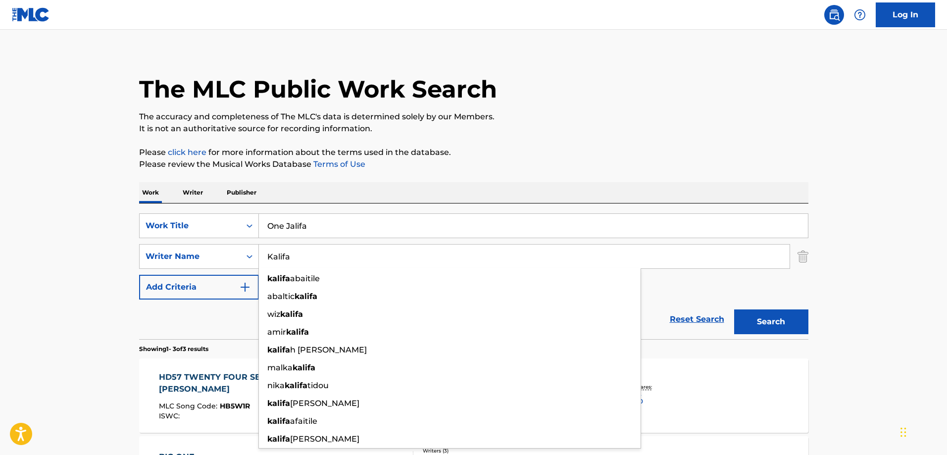
click at [572, 107] on div "The MLC Public Work Search" at bounding box center [473, 84] width 669 height 72
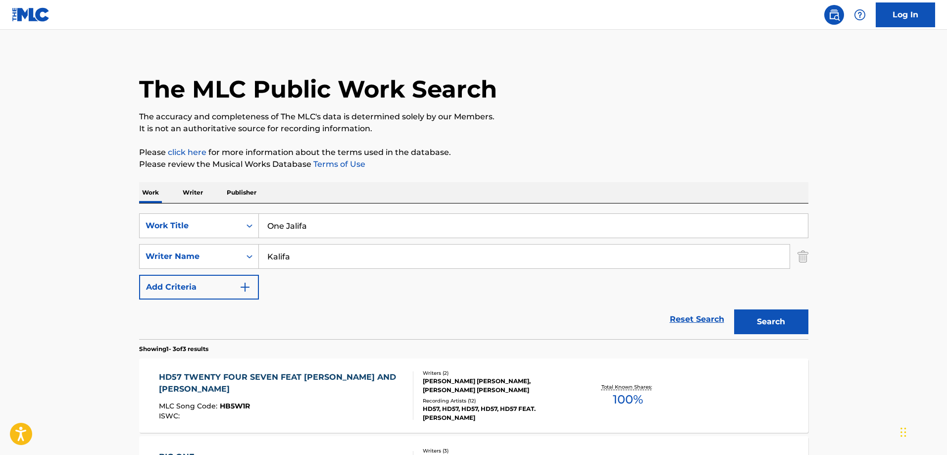
click at [308, 252] on input "Kalifa" at bounding box center [524, 257] width 531 height 24
paste input "Afib"
click at [734, 309] on button "Search" at bounding box center [771, 321] width 74 height 25
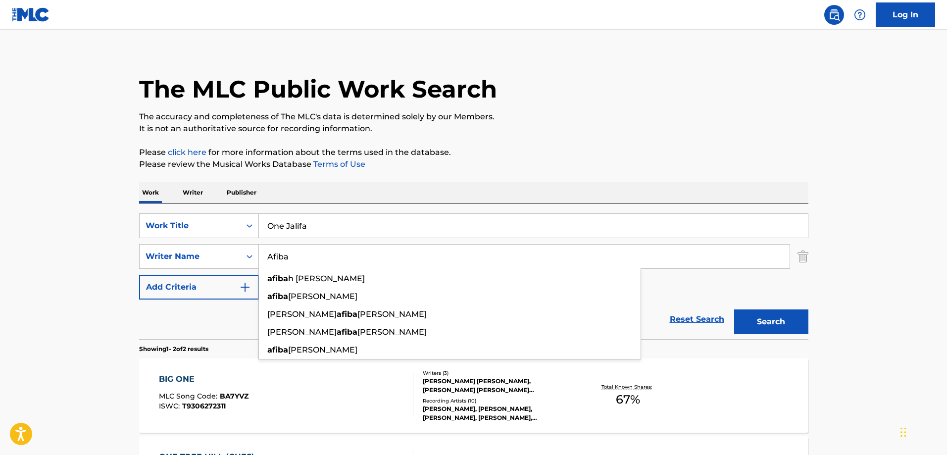
click at [666, 173] on div "The MLC Public Work Search The accuracy and completeness of The MLC's data is d…" at bounding box center [473, 302] width 693 height 509
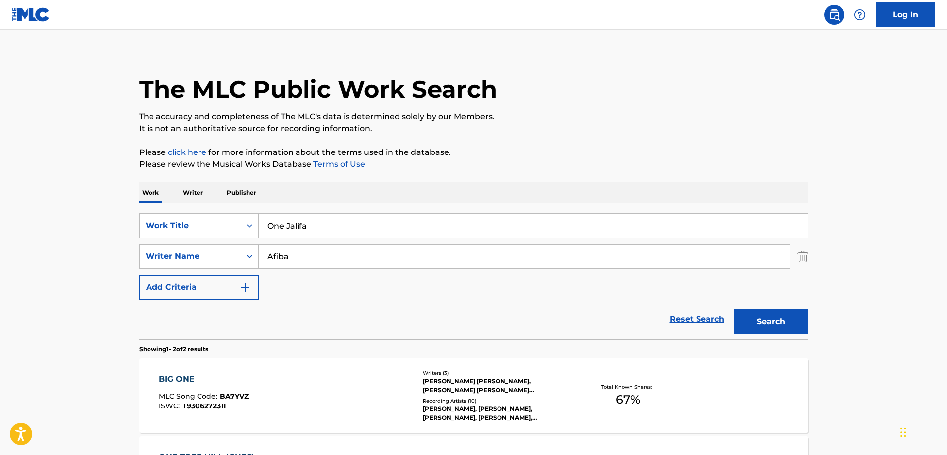
click at [338, 257] on input "Afiba" at bounding box center [524, 257] width 531 height 24
paste input "Dhorajiwal"
type input "[PERSON_NAME]"
click at [734, 309] on button "Search" at bounding box center [771, 321] width 74 height 25
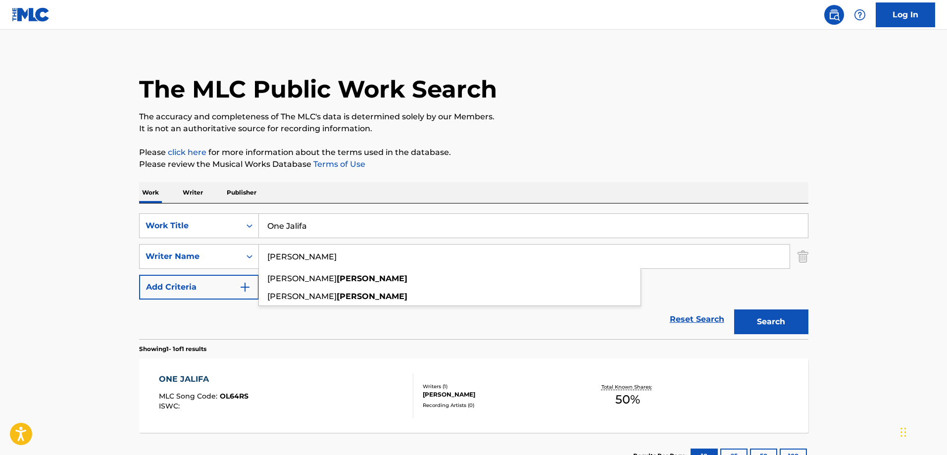
click at [593, 141] on div "The MLC Public Work Search The accuracy and completeness of The MLC's data is d…" at bounding box center [473, 264] width 693 height 432
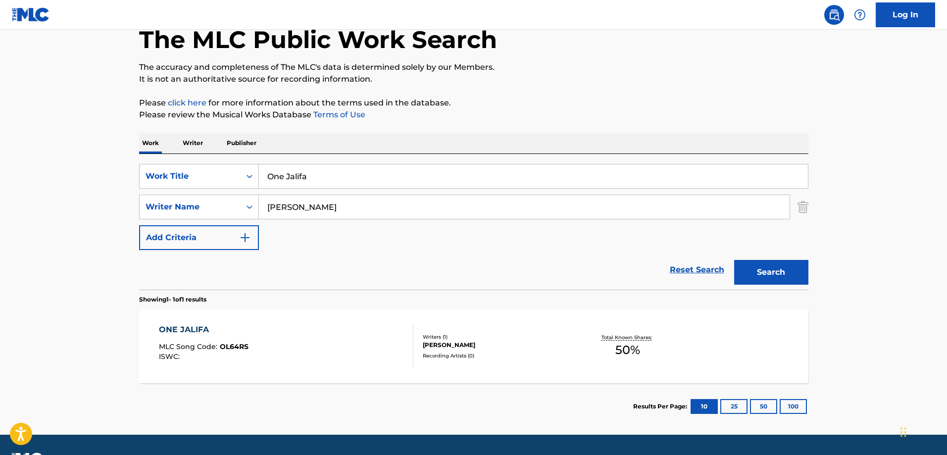
click at [298, 357] on div "ONE JALIFA MLC Song Code : OL64RS ISWC :" at bounding box center [286, 346] width 254 height 45
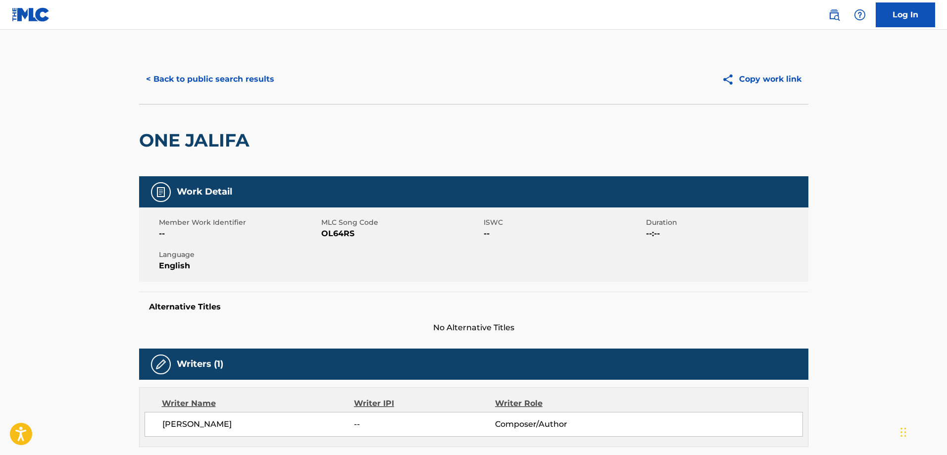
click at [346, 238] on span "OL64RS" at bounding box center [401, 234] width 160 height 12
copy span "OL64RS"
click at [223, 82] on button "< Back to public search results" at bounding box center [210, 79] width 142 height 25
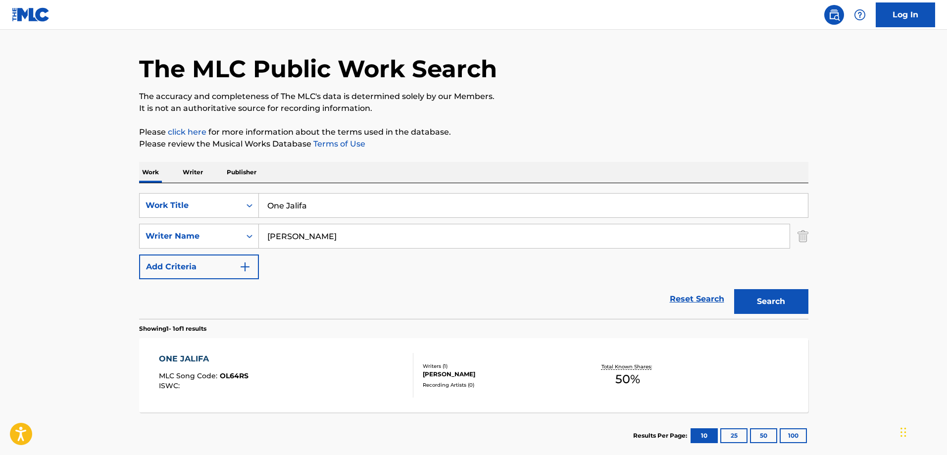
click at [359, 183] on div "SearchWithCriteriaaa500b26-7841-4f2d-90ff-0534f3fa2e22 Work Title One Jalifa Se…" at bounding box center [473, 251] width 669 height 136
drag, startPoint x: 356, startPoint y: 195, endPoint x: 357, endPoint y: 200, distance: 5.6
click at [355, 196] on input "One Jalifa" at bounding box center [533, 206] width 549 height 24
paste input "Welcome"
type input "Welcome"
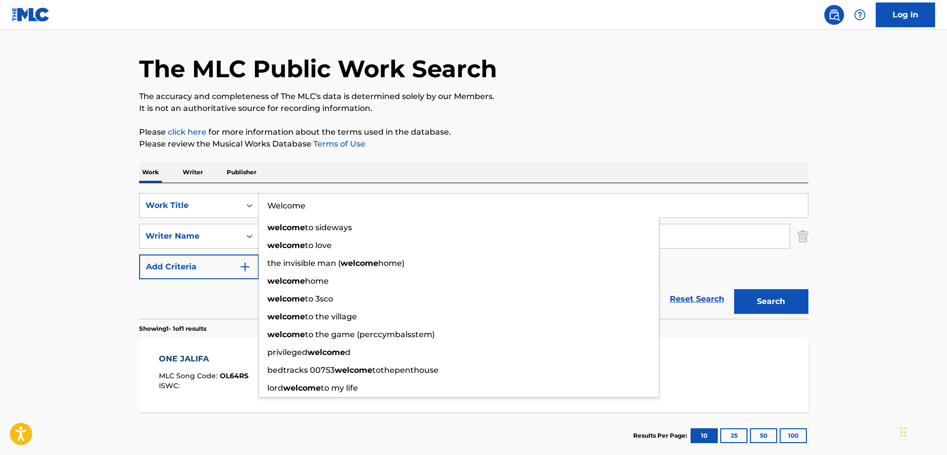
click at [557, 141] on p "Please review the Musical Works Database Terms of Use" at bounding box center [473, 144] width 669 height 12
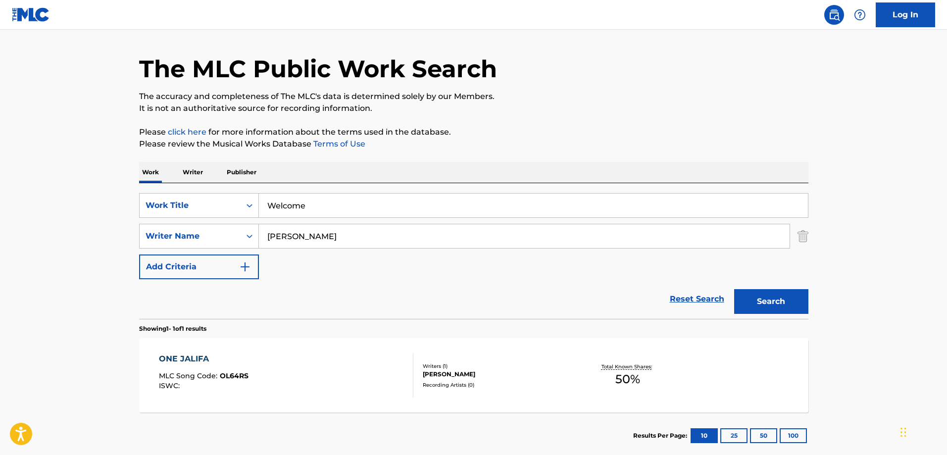
drag, startPoint x: 364, startPoint y: 246, endPoint x: 792, endPoint y: 274, distance: 428.1
click at [364, 246] on input "[PERSON_NAME]" at bounding box center [524, 236] width 531 height 24
paste input "[PERSON_NAME]"
type input "[PERSON_NAME]"
click at [765, 294] on button "Search" at bounding box center [771, 301] width 74 height 25
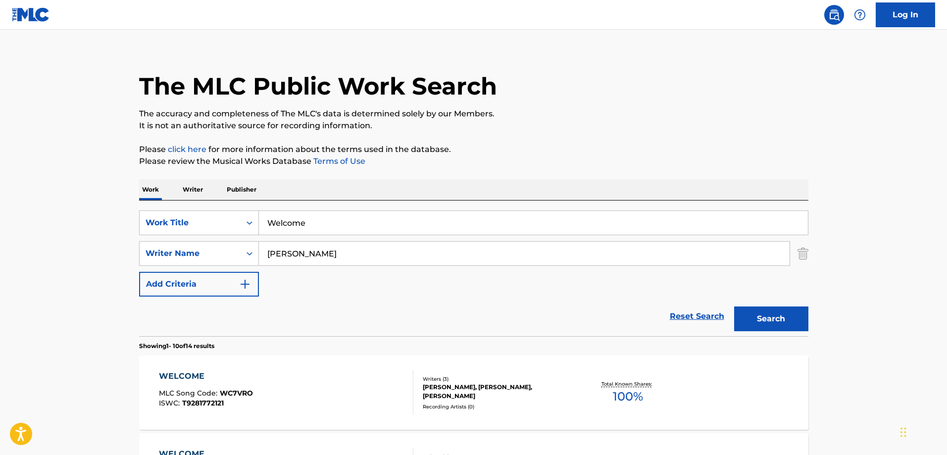
scroll to position [0, 0]
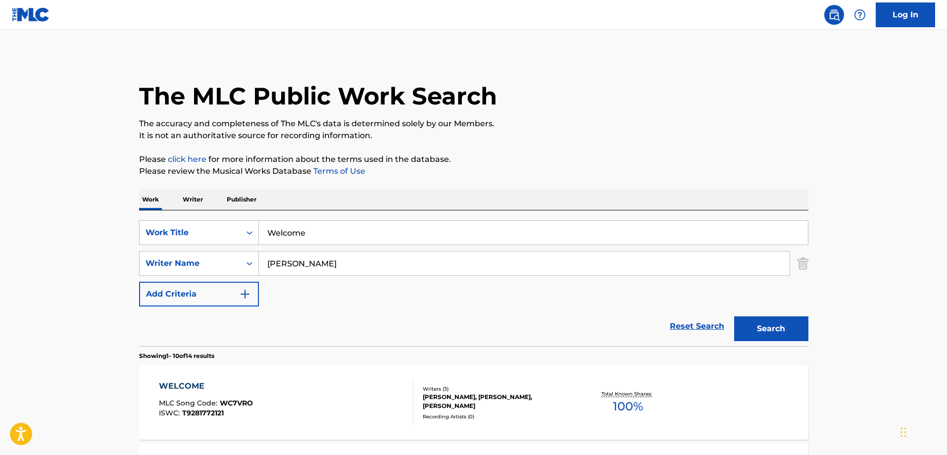
click at [346, 227] on input "Welcome" at bounding box center [533, 233] width 549 height 24
paste input "New Position"
click at [734, 316] on button "Search" at bounding box center [771, 328] width 74 height 25
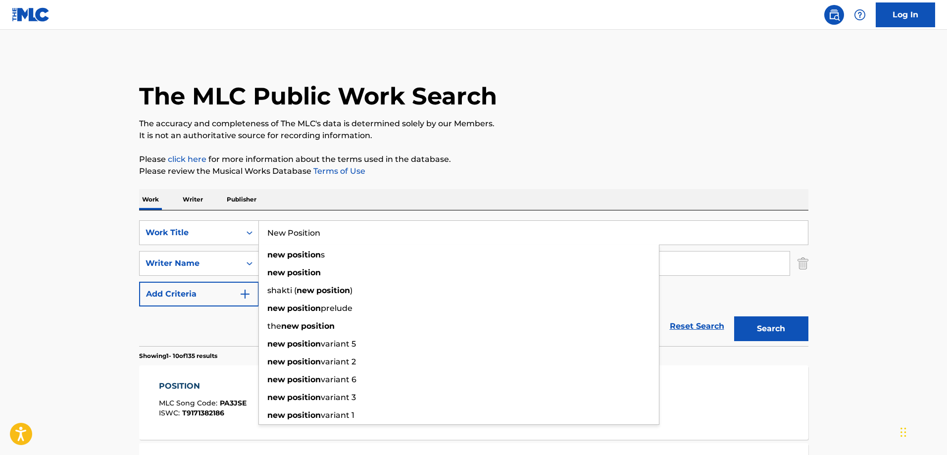
click at [324, 232] on input "New Position" at bounding box center [533, 233] width 549 height 24
paste input "Singe Zess"
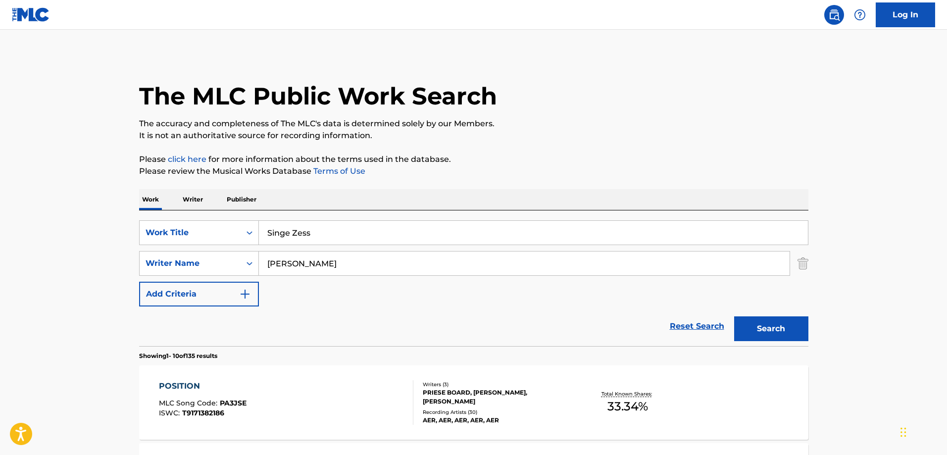
click at [773, 331] on button "Search" at bounding box center [771, 328] width 74 height 25
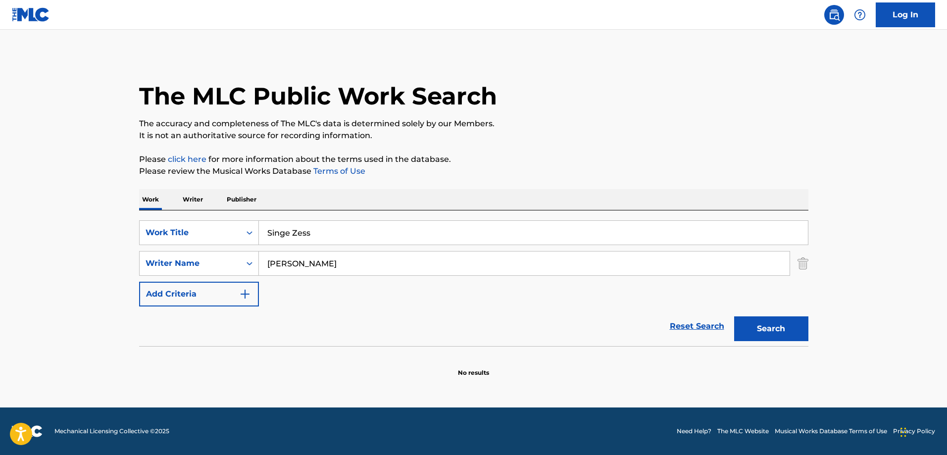
click at [484, 92] on h1 "The MLC Public Work Search" at bounding box center [318, 96] width 358 height 30
drag, startPoint x: 320, startPoint y: 219, endPoint x: 321, endPoint y: 229, distance: 9.5
click at [321, 220] on div "SearchWithCriteriaaa500b26-7841-4f2d-90ff-0534f3fa2e22 Work Title Singe Zess Se…" at bounding box center [473, 278] width 669 height 136
click at [321, 229] on input "Singe Zess" at bounding box center [533, 233] width 549 height 24
paste input "No Means No"
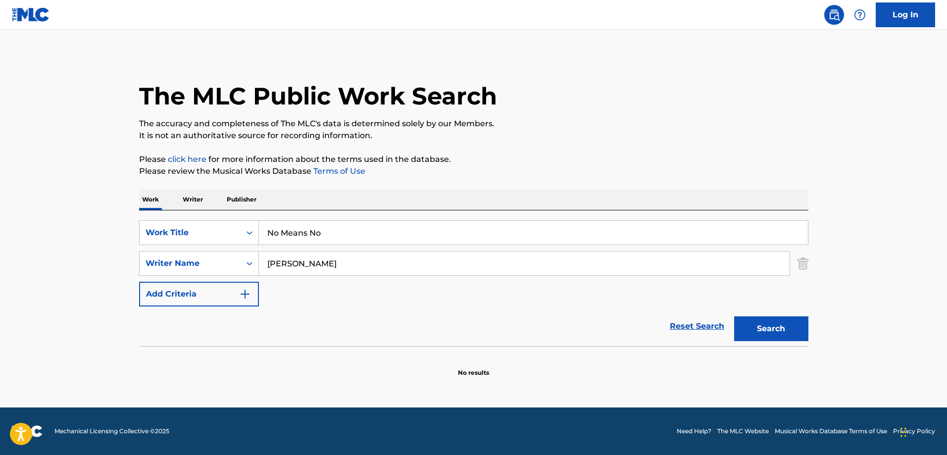
click at [734, 316] on button "Search" at bounding box center [771, 328] width 74 height 25
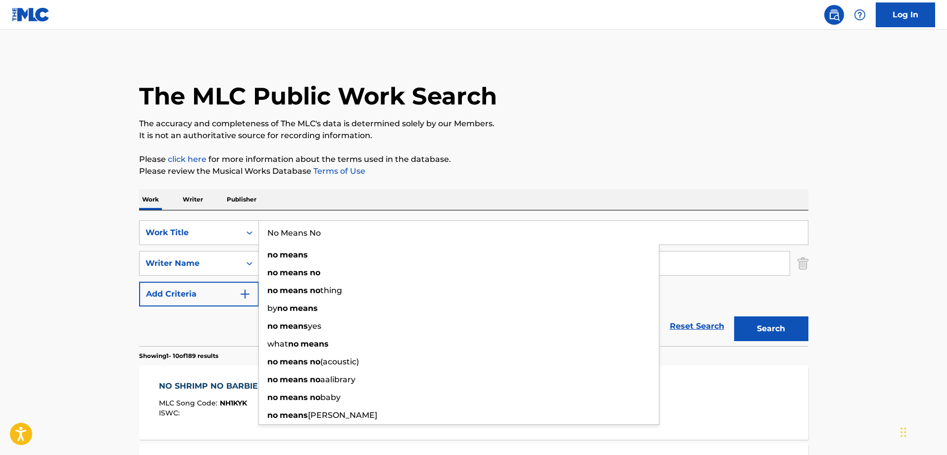
click at [344, 238] on input "No Means No" at bounding box center [533, 233] width 549 height 24
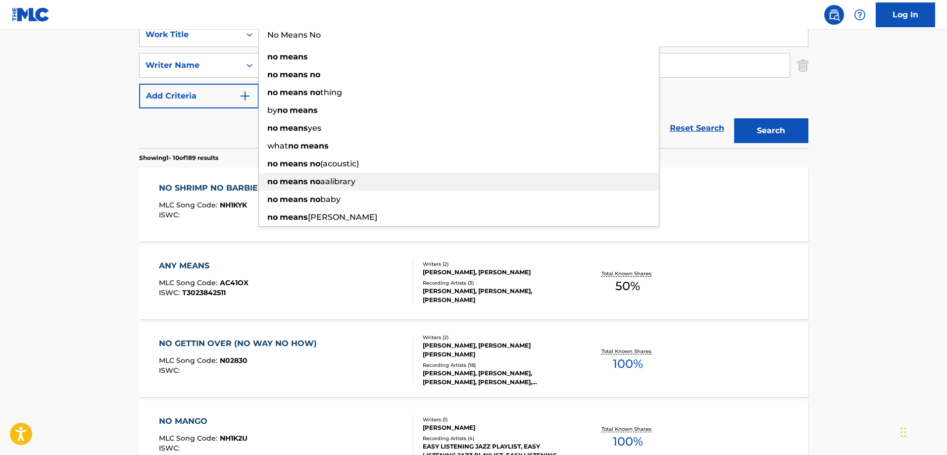
paste input "Still Single"
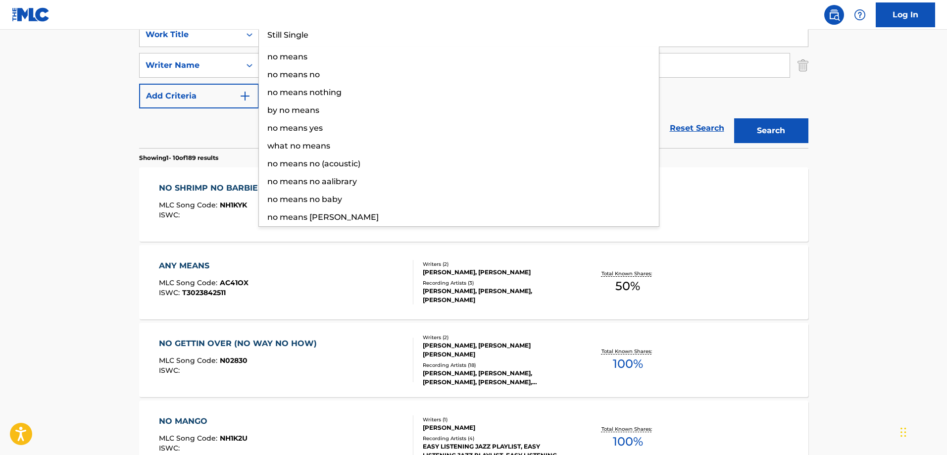
click at [734, 118] on button "Search" at bounding box center [771, 130] width 74 height 25
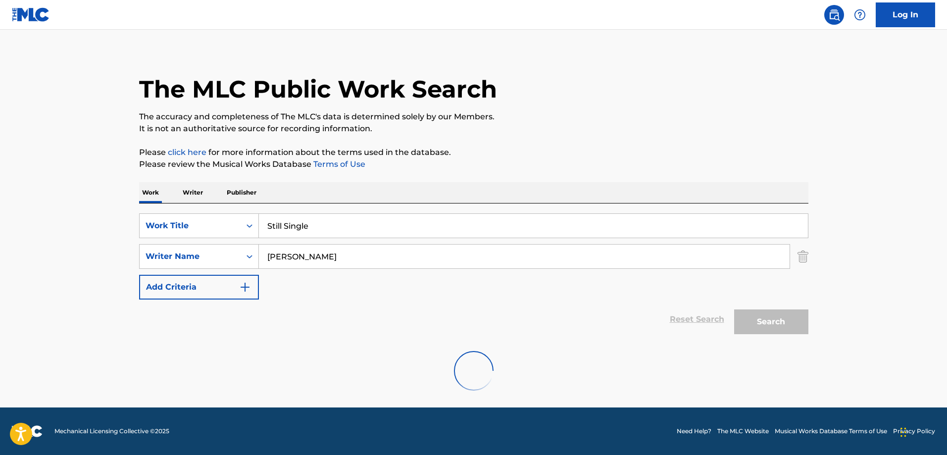
scroll to position [7, 0]
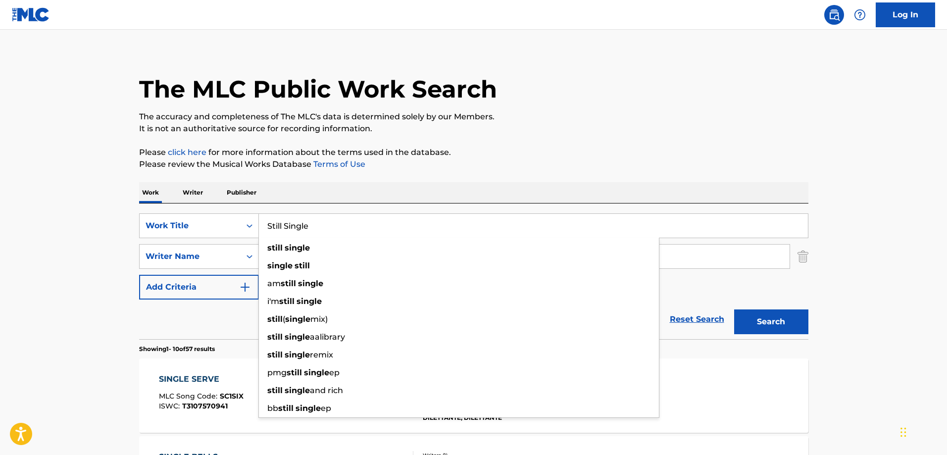
click at [687, 129] on p "It is not an authoritative source for recording information." at bounding box center [473, 129] width 669 height 12
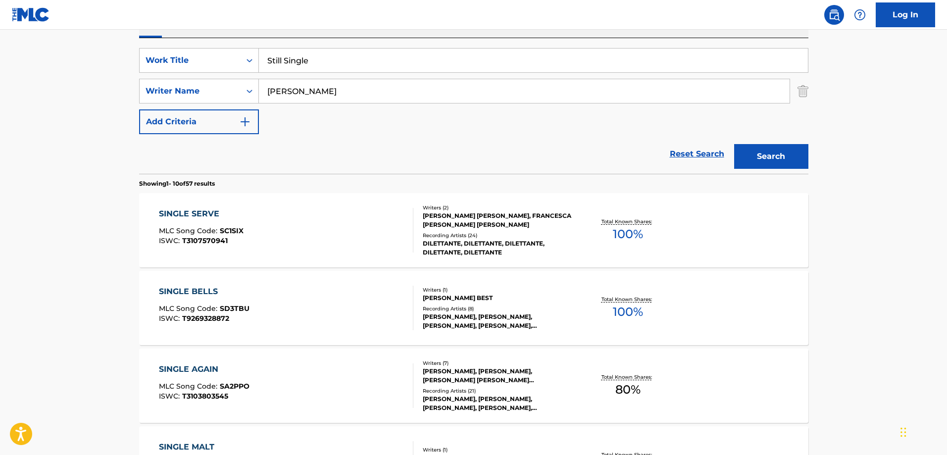
scroll to position [155, 0]
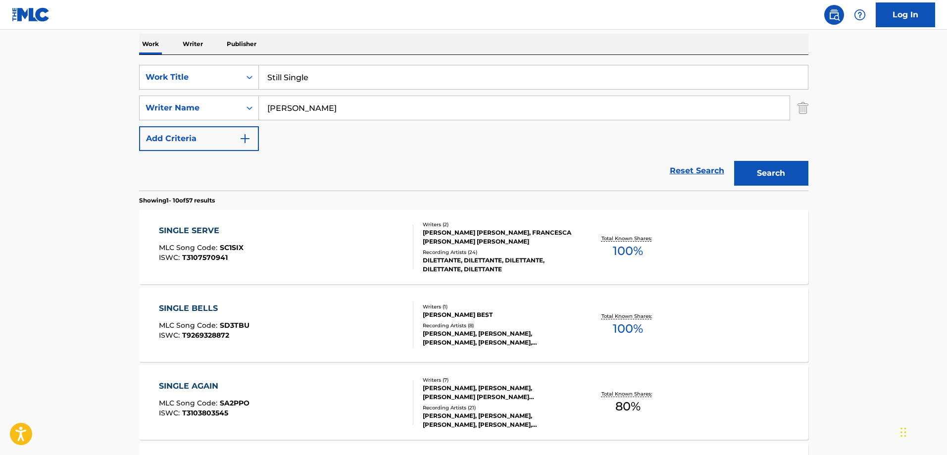
click at [347, 79] on input "Still Single" at bounding box center [533, 77] width 549 height 24
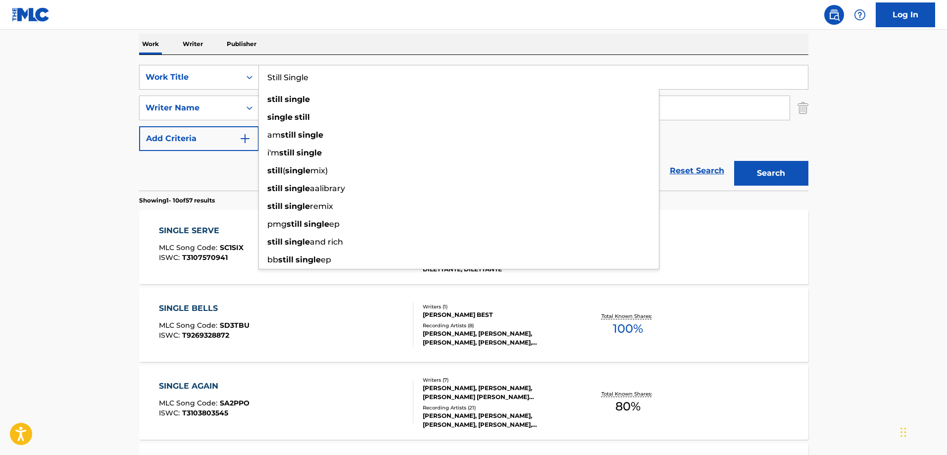
click at [402, 74] on input "Still Single" at bounding box center [533, 77] width 549 height 24
paste input "G.P.G."
click at [734, 161] on button "Search" at bounding box center [771, 173] width 74 height 25
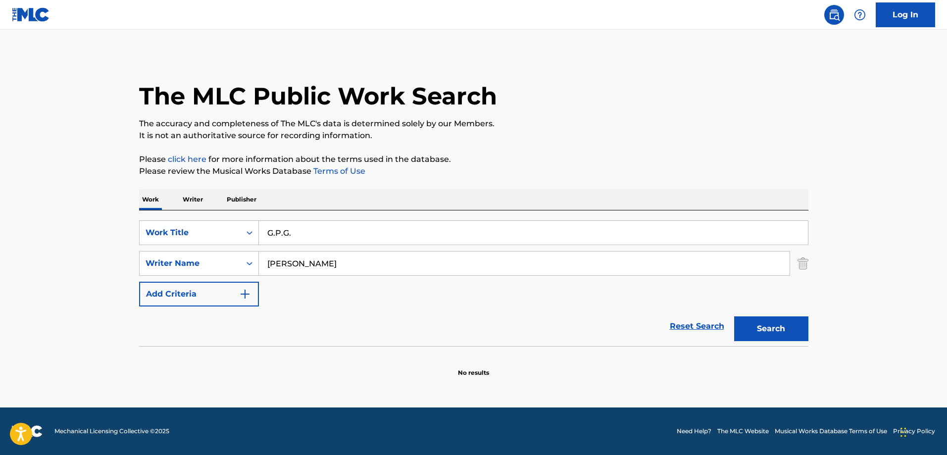
scroll to position [0, 0]
click at [298, 233] on input "G.P.G." at bounding box center [533, 233] width 549 height 24
paste input "Come Big P"
click at [734, 316] on button "Search" at bounding box center [771, 328] width 74 height 25
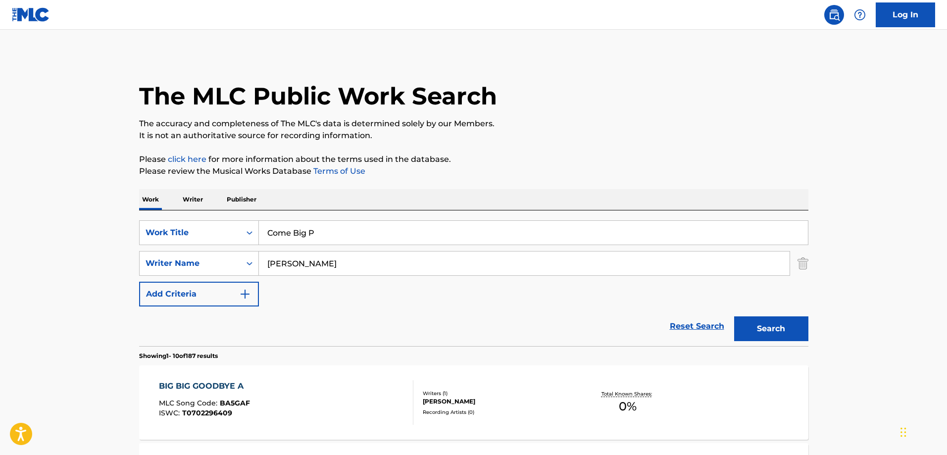
click at [359, 231] on input "Come Big P" at bounding box center [533, 233] width 549 height 24
click at [358, 234] on input "Come Big P" at bounding box center [533, 233] width 549 height 24
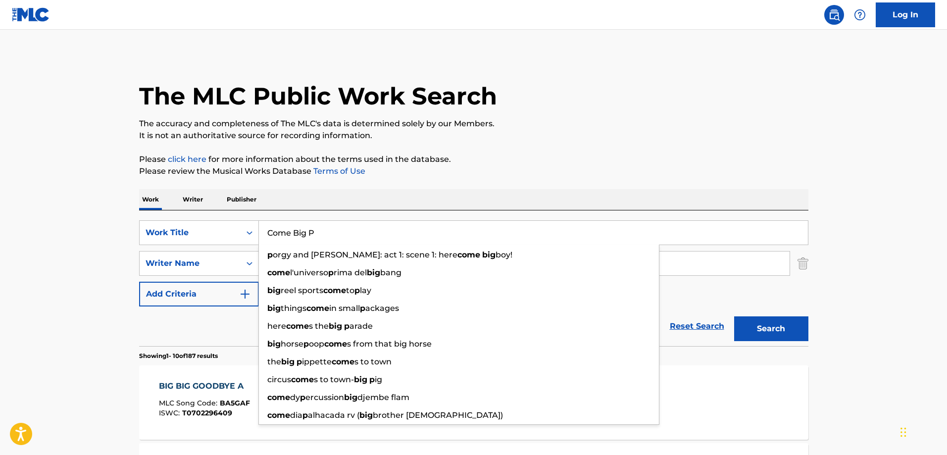
paste input "Did You"
type input "Did You"
click at [734, 316] on button "Search" at bounding box center [771, 328] width 74 height 25
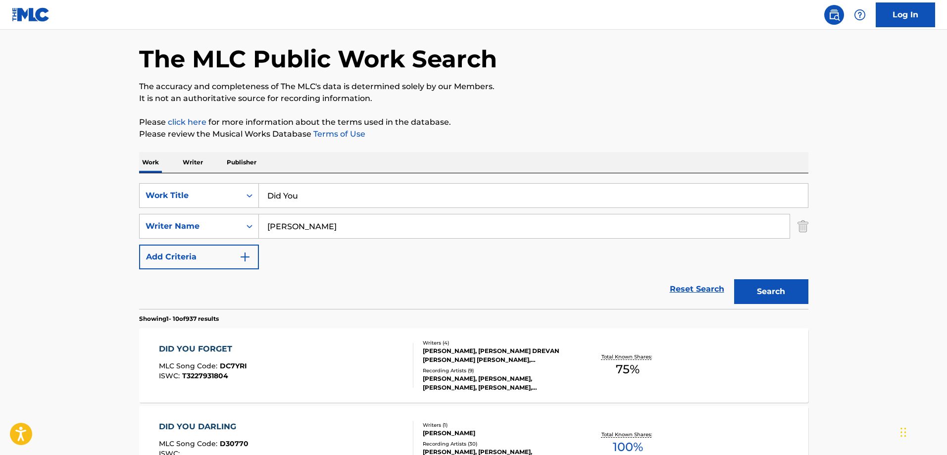
scroll to position [99, 0]
